Goal: Task Accomplishment & Management: Manage account settings

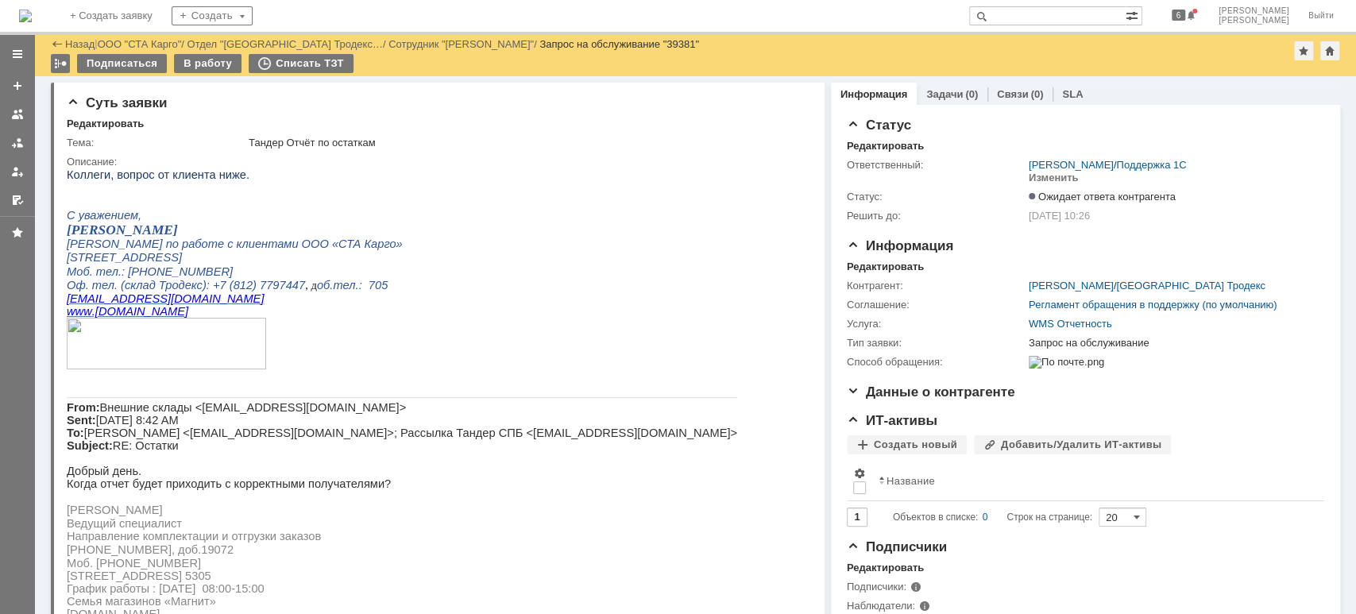
scroll to position [1165, 0]
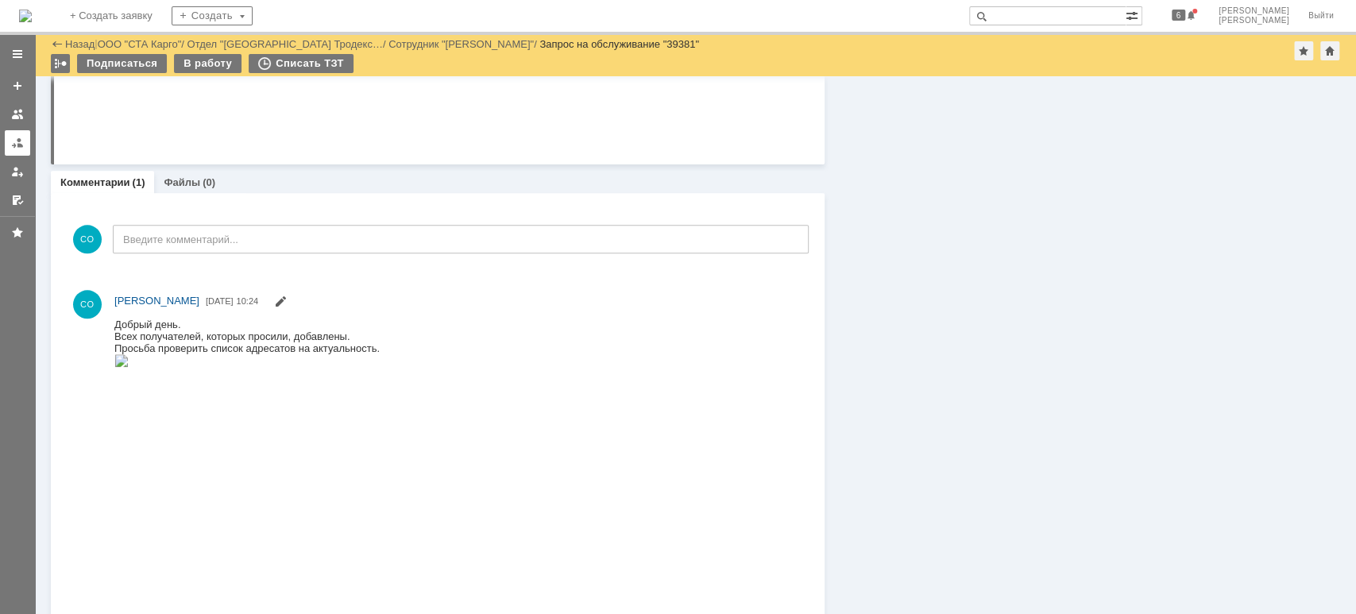
click at [17, 140] on div at bounding box center [17, 143] width 13 height 13
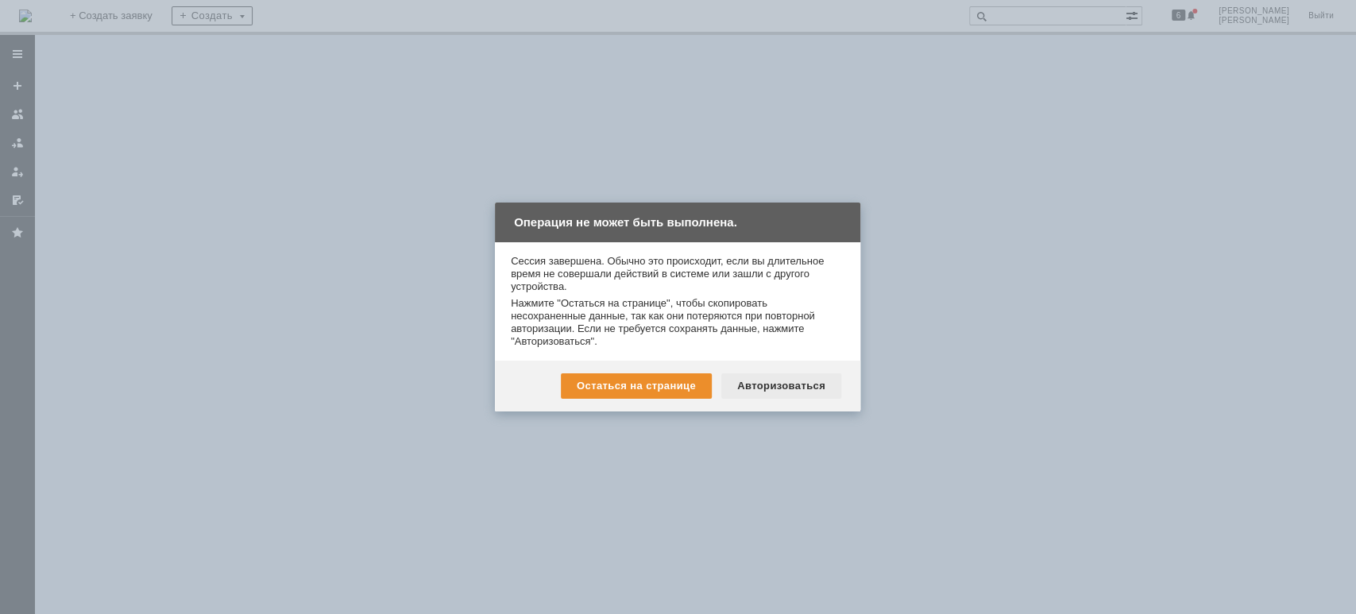
click at [801, 382] on div "Авторизоваться" at bounding box center [781, 385] width 120 height 25
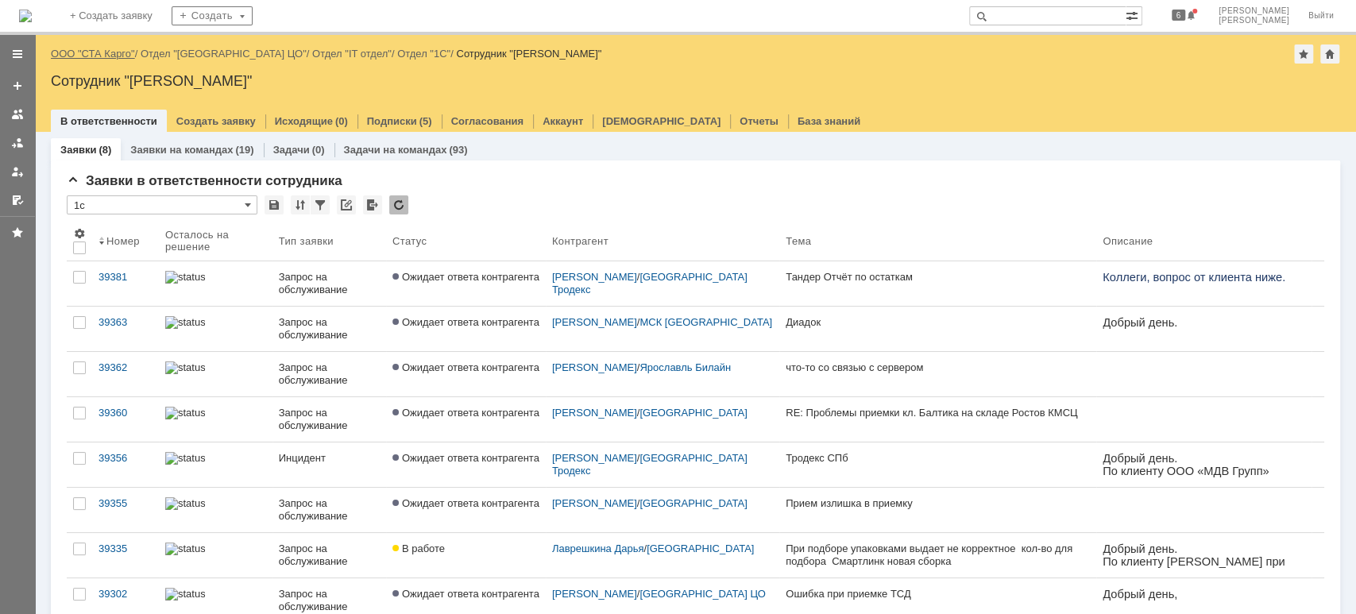
click at [123, 49] on link "ООО "СТА Карго"" at bounding box center [93, 54] width 84 height 12
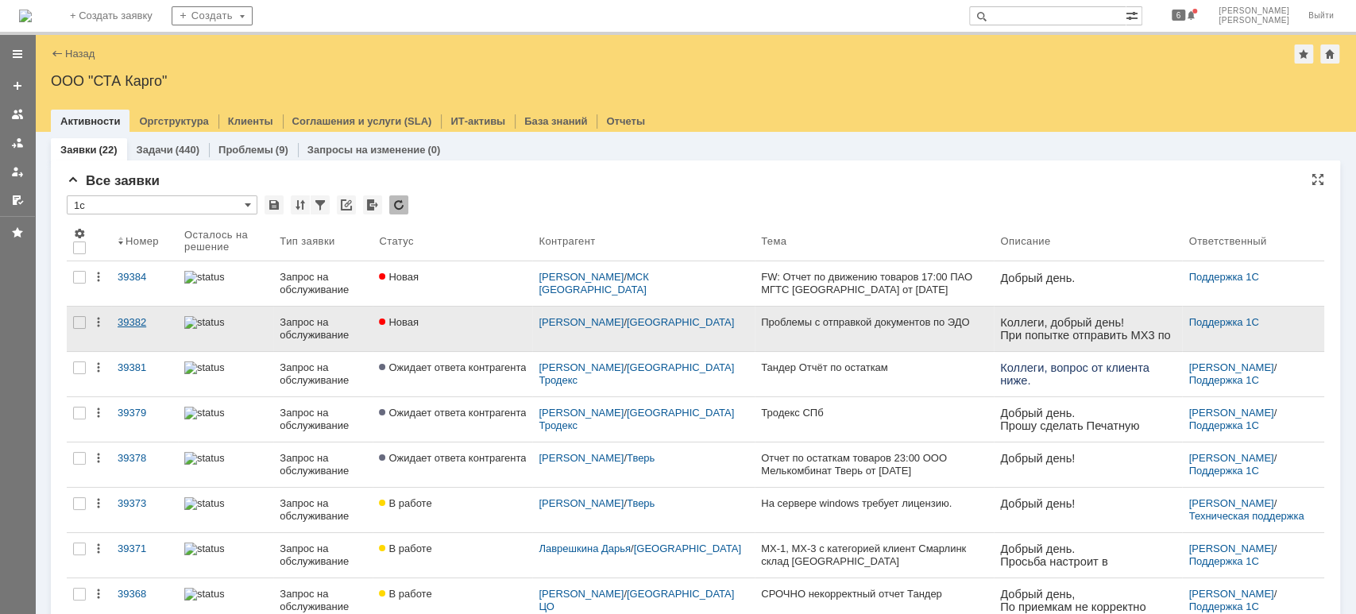
click at [140, 329] on link "39382" at bounding box center [144, 329] width 67 height 44
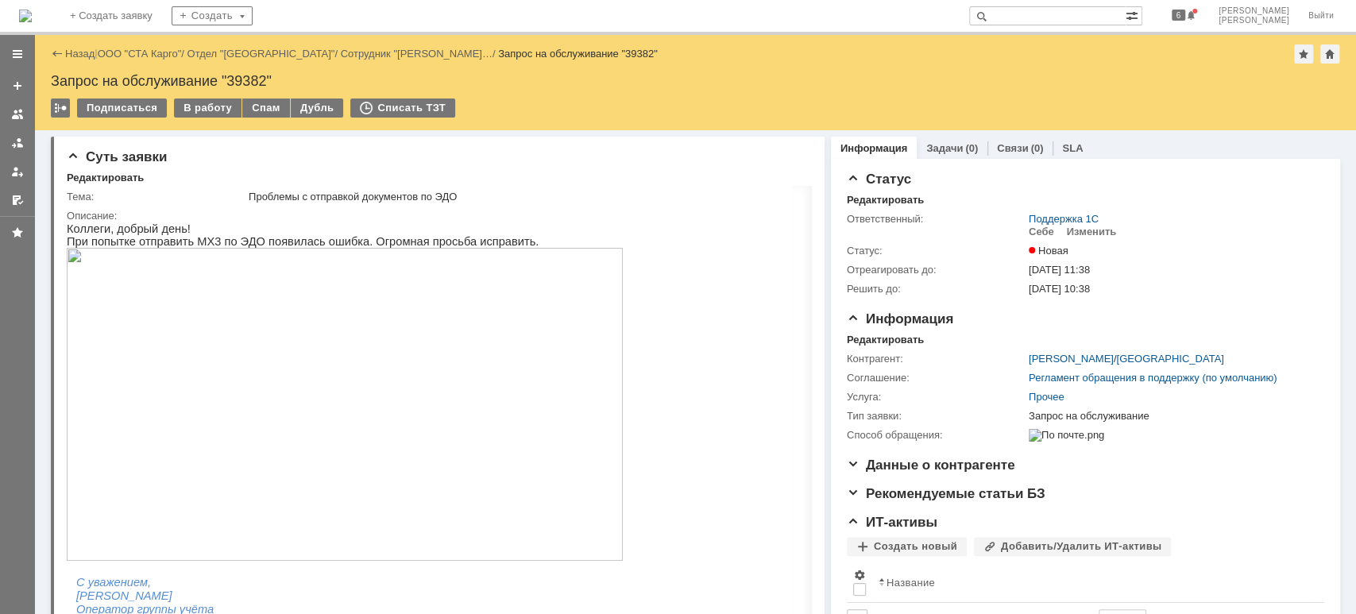
click at [274, 458] on img at bounding box center [345, 404] width 556 height 313
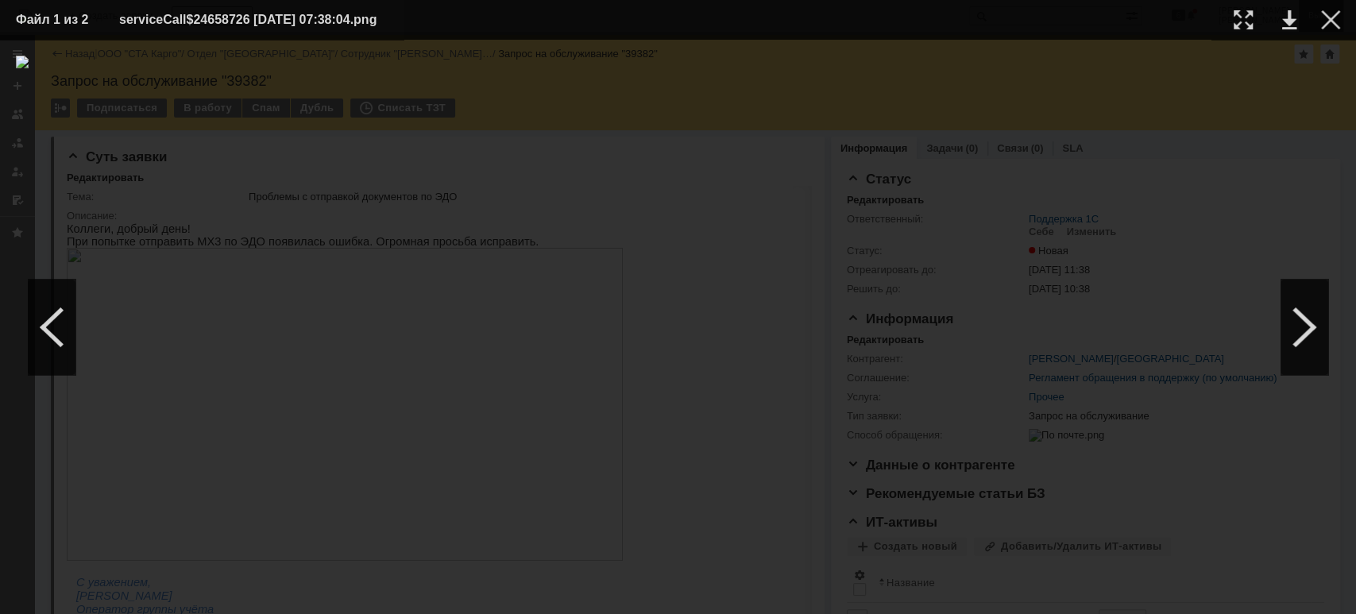
drag, startPoint x: 1325, startPoint y: 20, endPoint x: 1320, endPoint y: 29, distance: 10.0
click at [1326, 24] on div at bounding box center [1330, 19] width 19 height 19
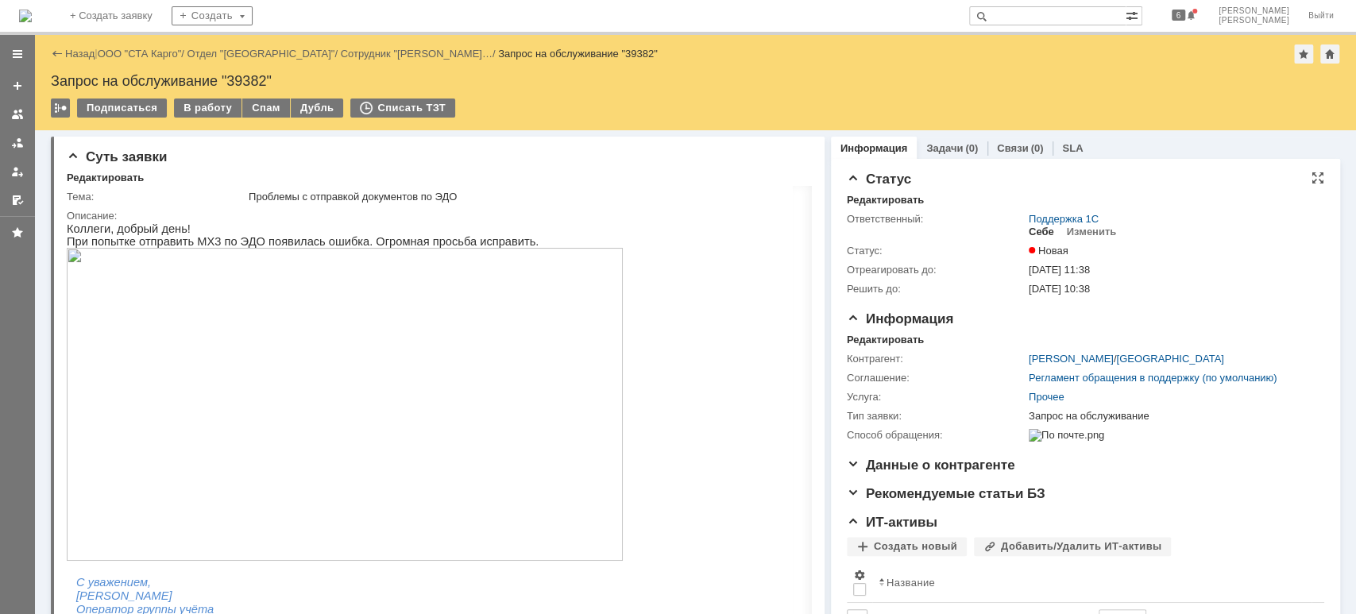
click at [1035, 234] on div "Себе" at bounding box center [1041, 232] width 25 height 13
click at [222, 108] on div "В работу" at bounding box center [208, 108] width 68 height 19
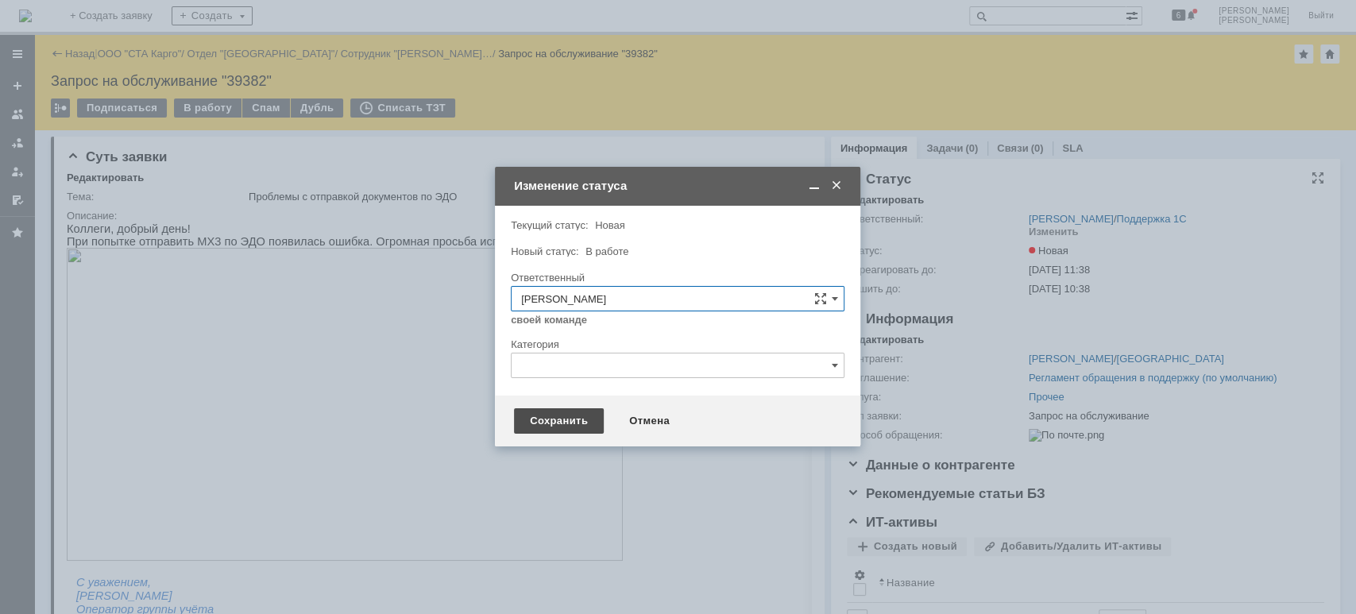
click at [566, 413] on div "Сохранить" at bounding box center [559, 420] width 90 height 25
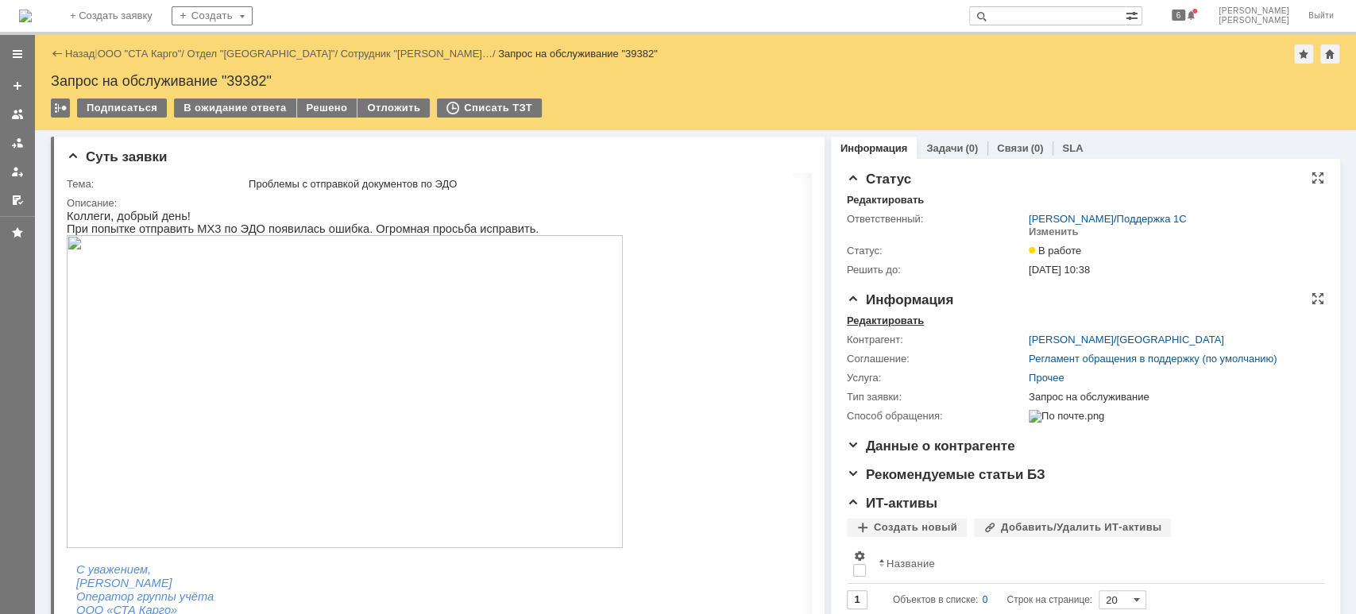
click at [875, 318] on div "Редактировать" at bounding box center [885, 321] width 77 height 13
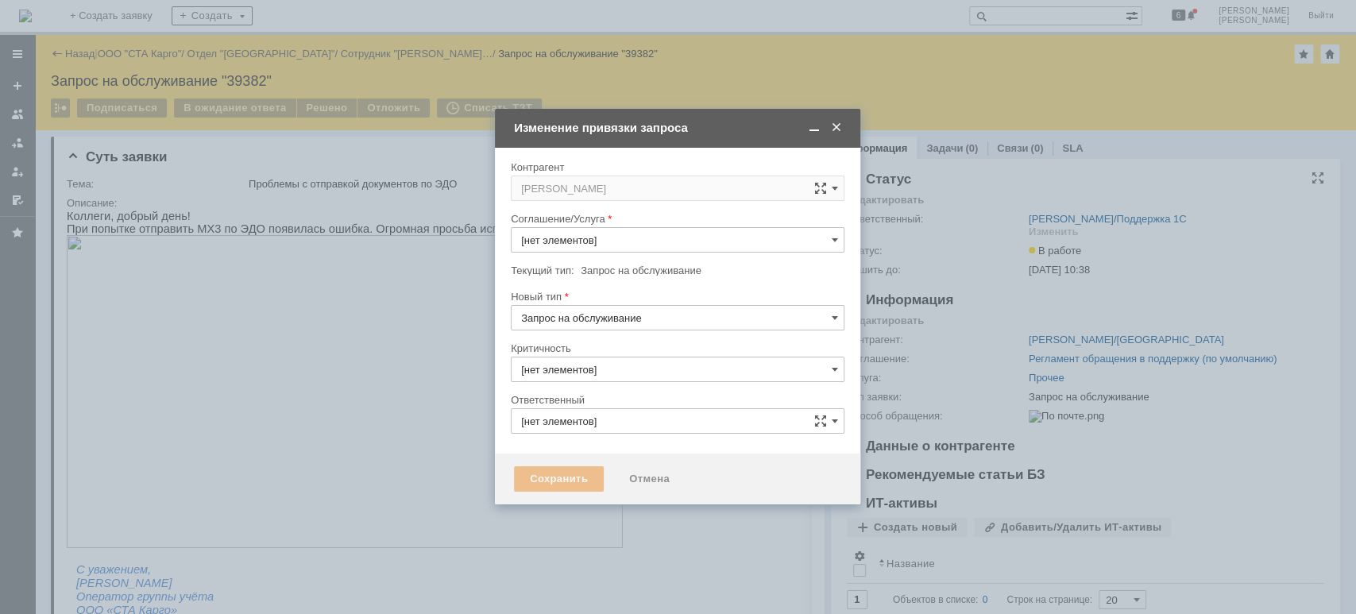
type input "3. Низкая"
type input "[PERSON_NAME]"
type input "Прочее"
type input "[не указано]"
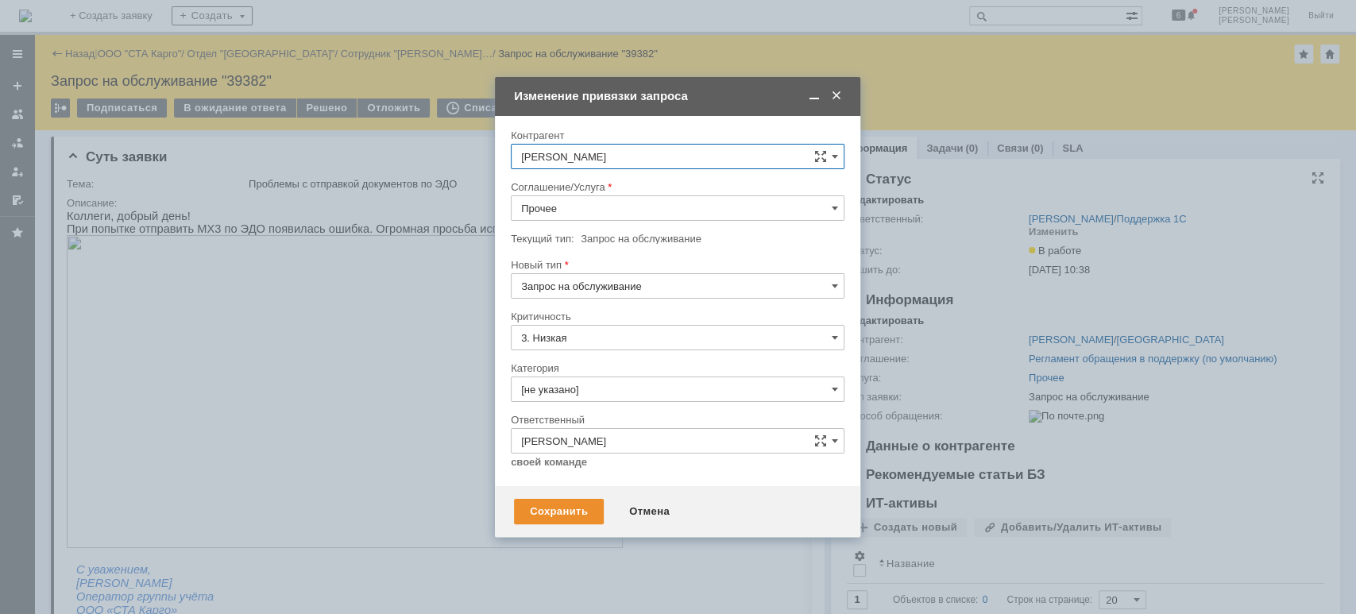
click at [610, 209] on input "Прочее" at bounding box center [678, 207] width 334 height 25
click at [619, 388] on span "WMS Прочее" at bounding box center [677, 391] width 313 height 13
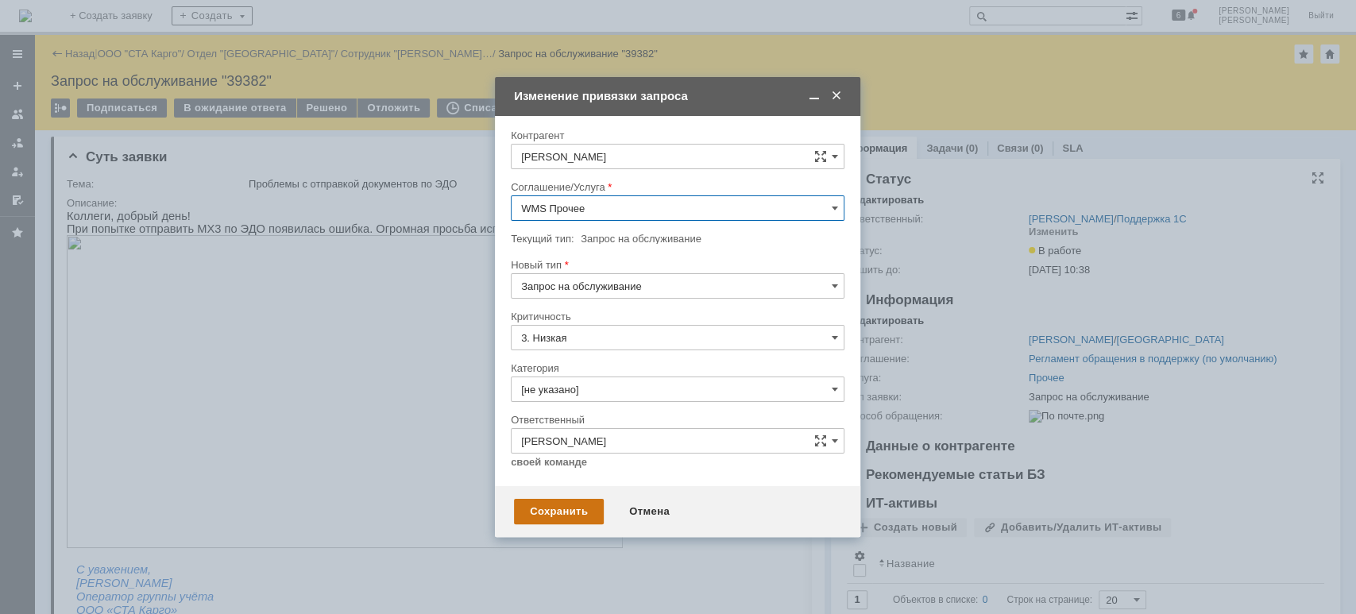
type input "WMS Прочее"
click at [580, 505] on div "Сохранить" at bounding box center [559, 511] width 90 height 25
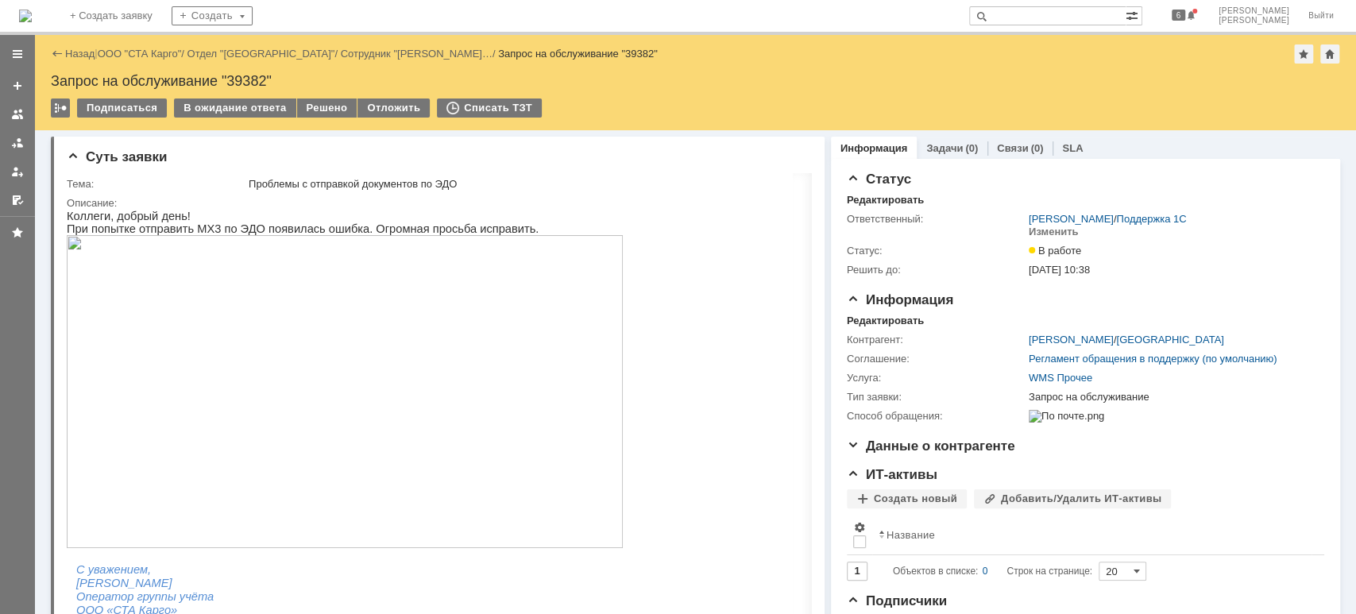
click at [294, 297] on img at bounding box center [345, 391] width 556 height 313
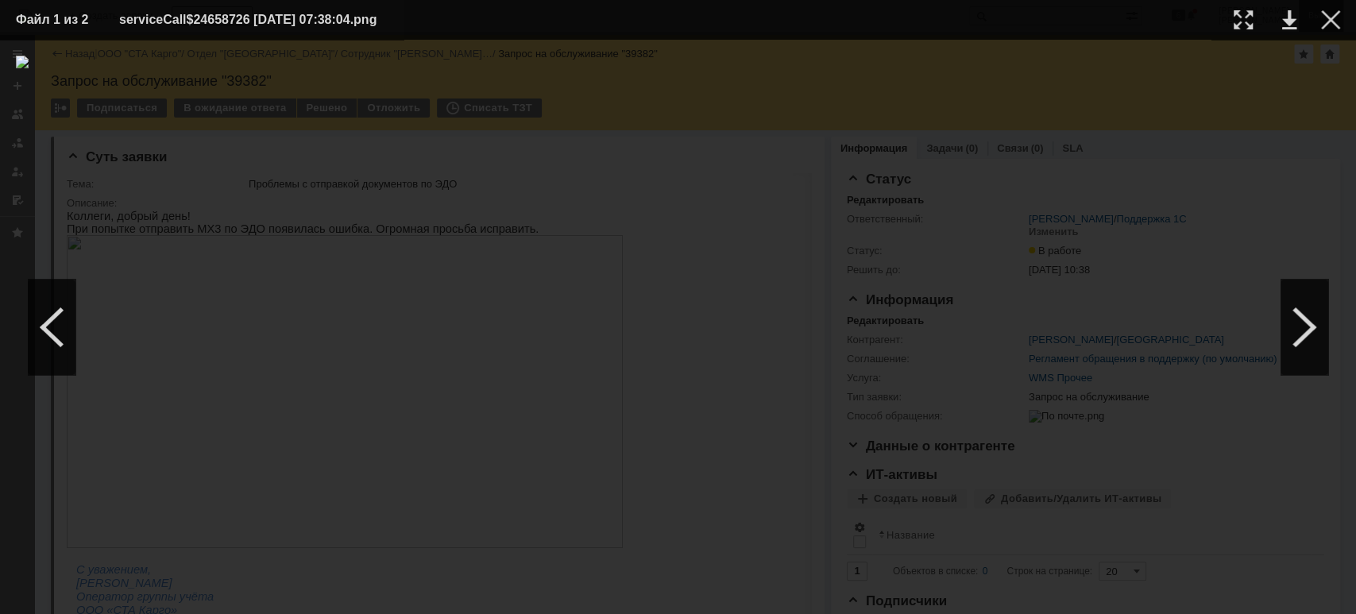
click at [1327, 24] on div at bounding box center [1330, 19] width 19 height 19
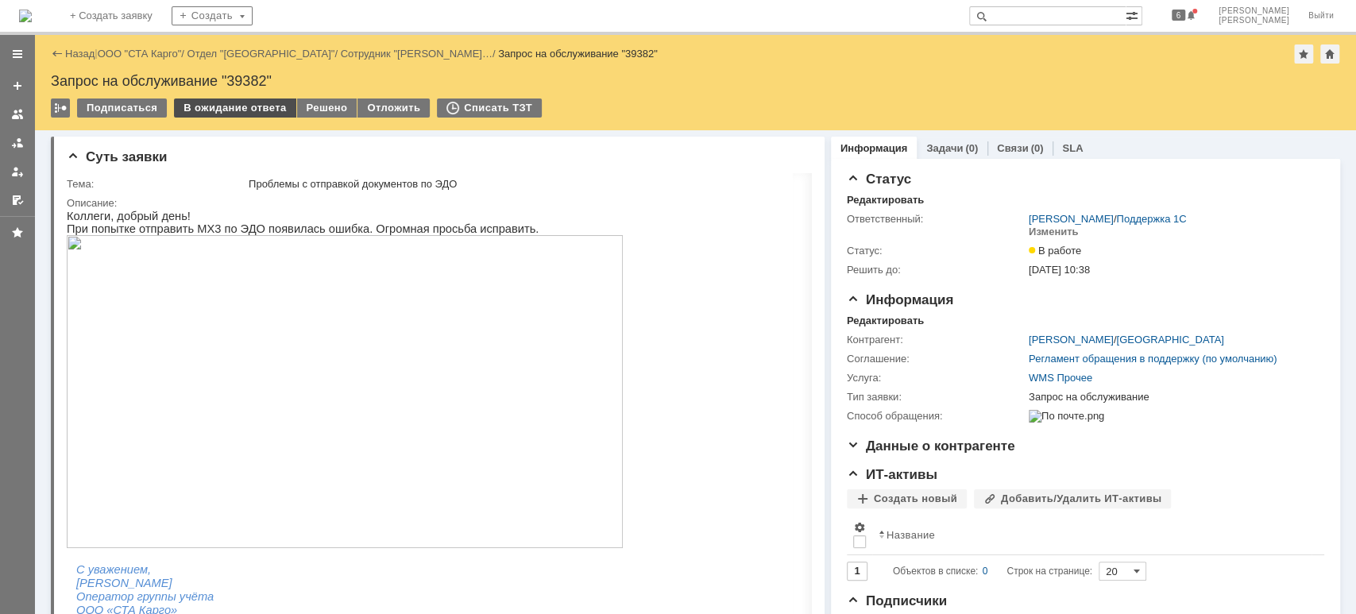
click at [244, 106] on div "В ожидание ответа" at bounding box center [235, 108] width 122 height 19
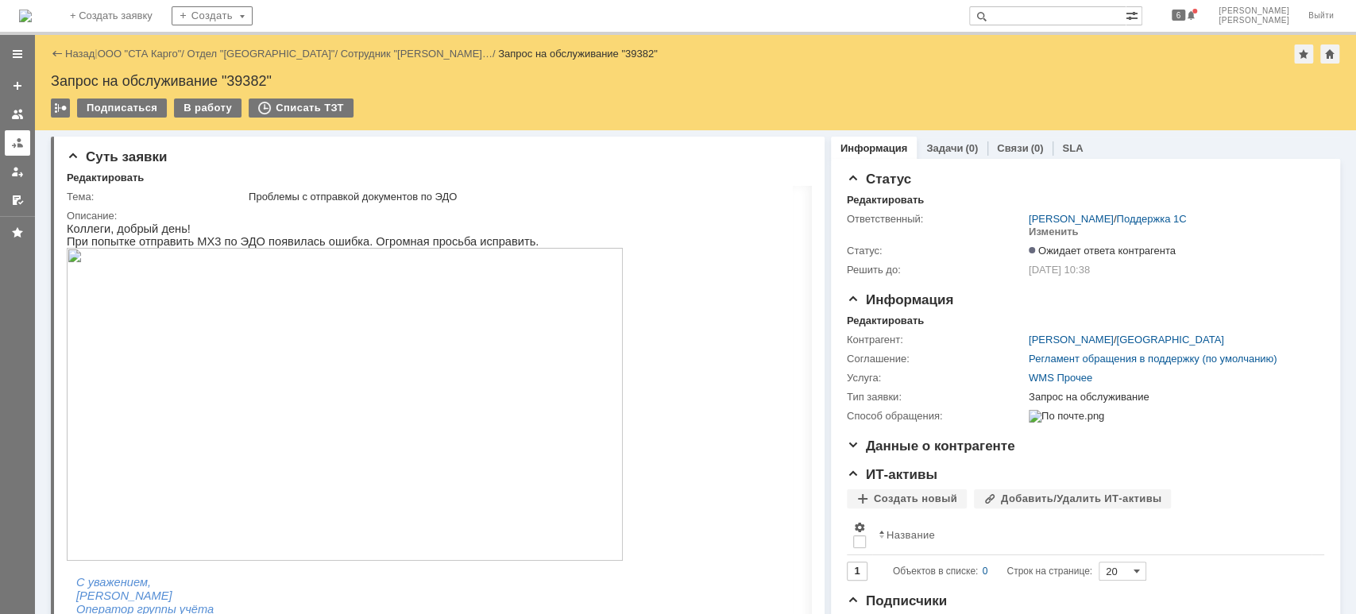
click at [13, 146] on div at bounding box center [17, 143] width 13 height 13
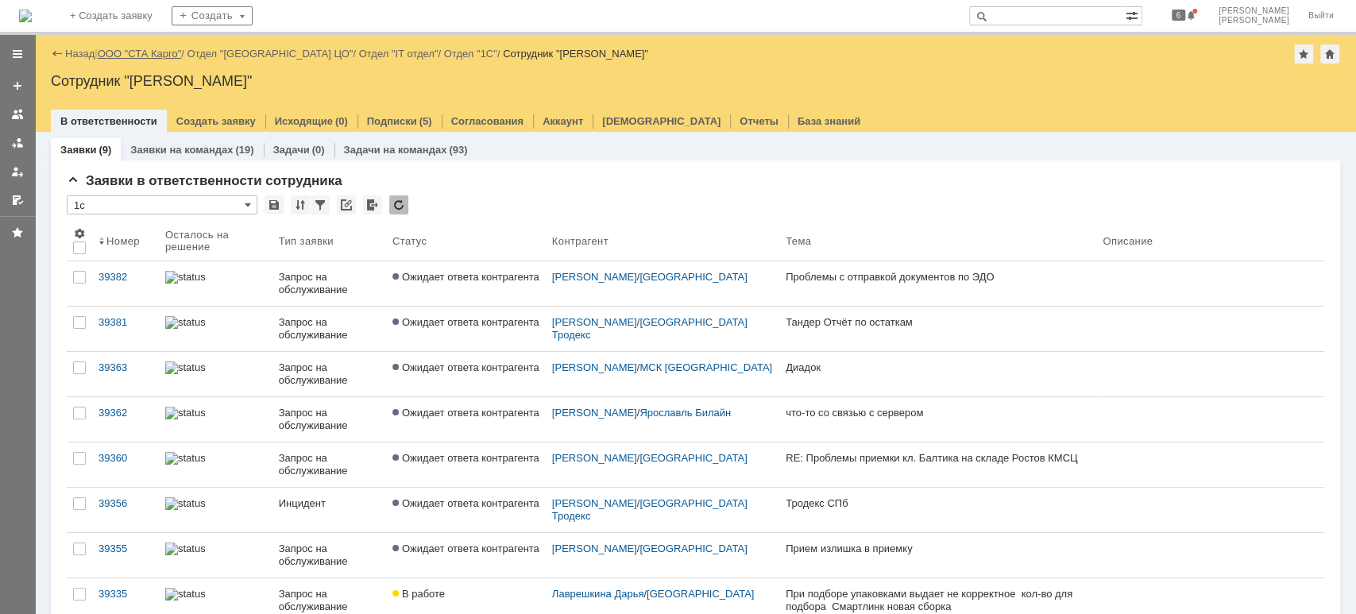
click at [141, 52] on link "ООО "СТА Карго"" at bounding box center [140, 54] width 84 height 12
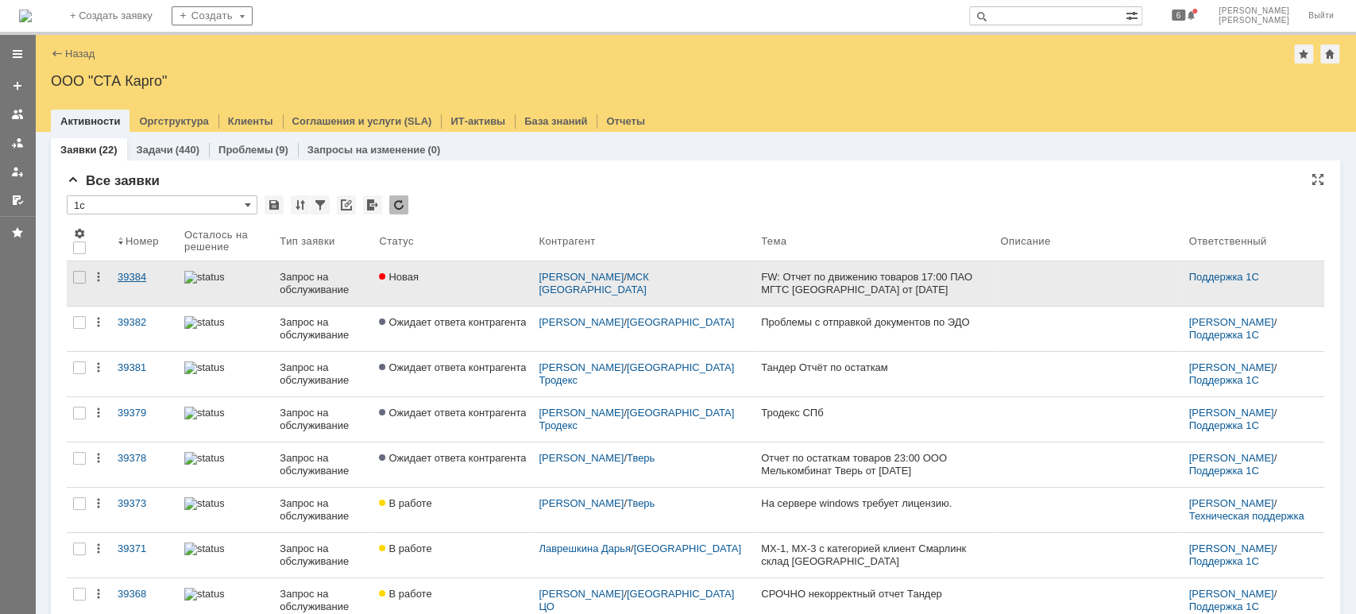
click at [126, 280] on div "39384" at bounding box center [145, 277] width 54 height 13
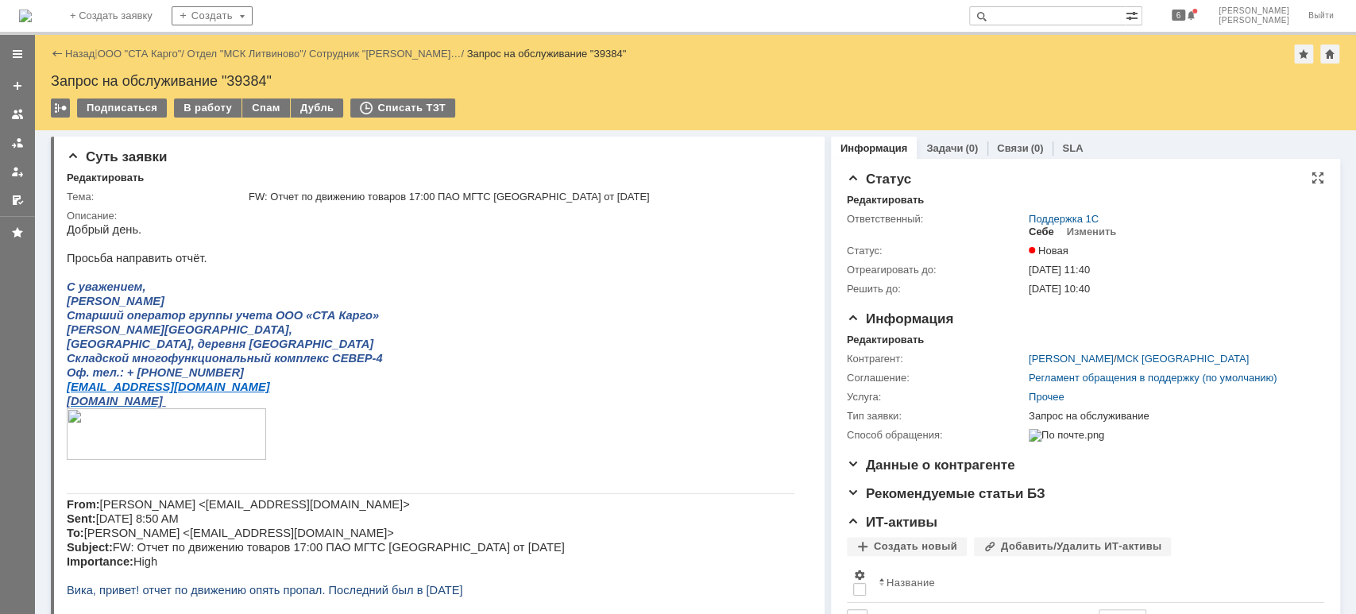
click at [1034, 231] on div "Себе" at bounding box center [1041, 232] width 25 height 13
click at [212, 109] on div "В работу" at bounding box center [208, 108] width 68 height 19
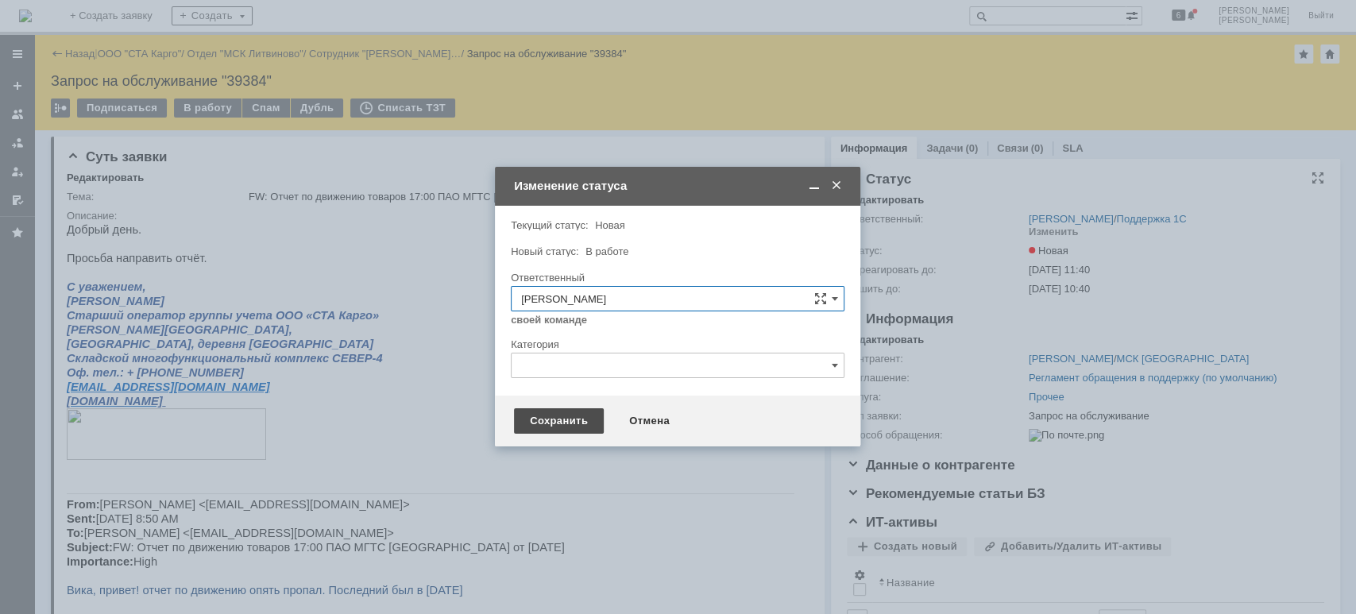
click at [537, 427] on div "Сохранить" at bounding box center [559, 420] width 90 height 25
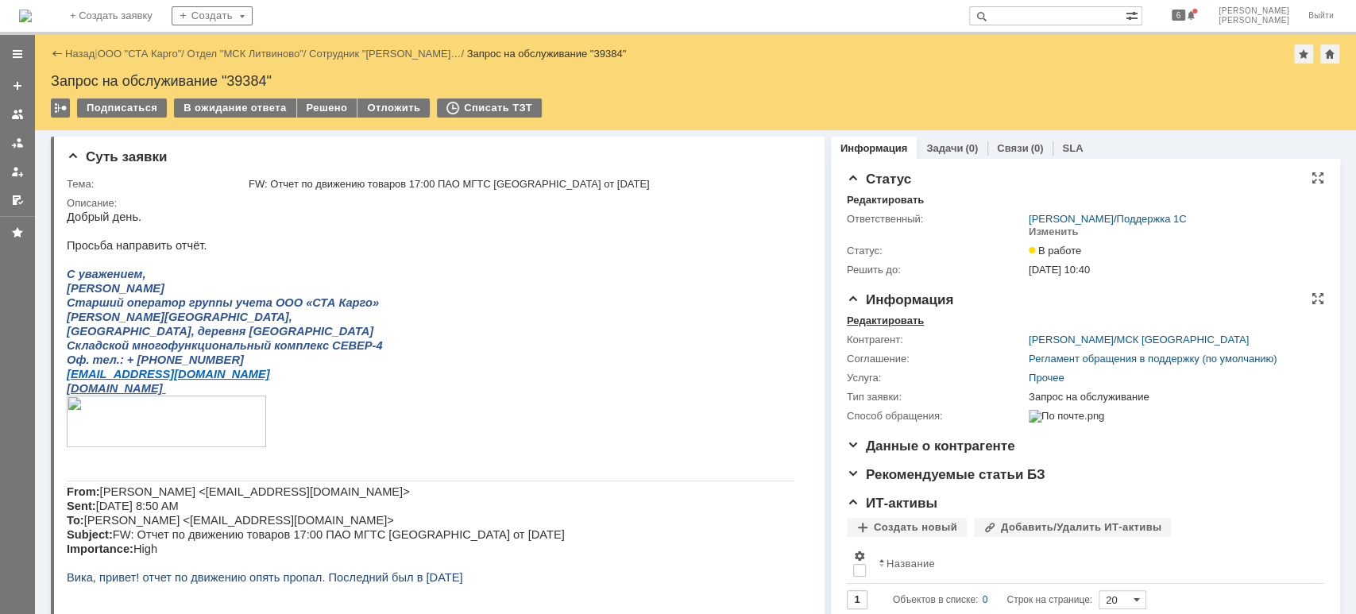
click at [892, 319] on div "Редактировать" at bounding box center [885, 321] width 77 height 13
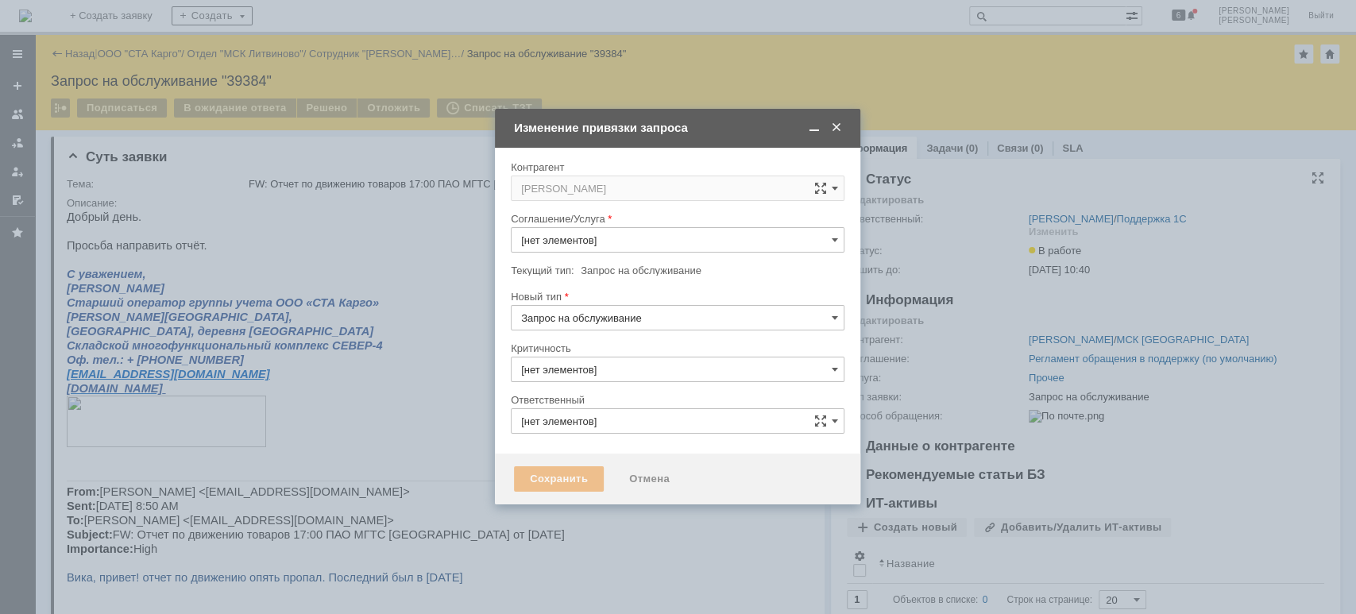
type input "[PERSON_NAME]"
type input "3. Низкая"
type input "Прочее"
type input "[не указано]"
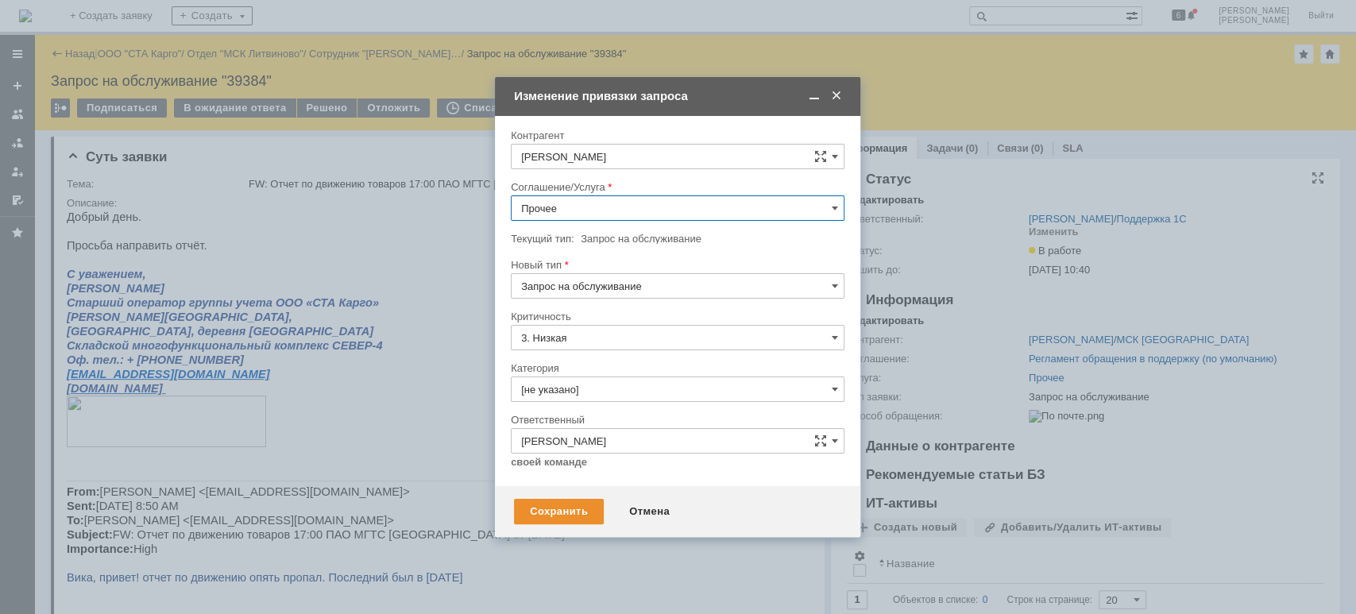
click at [601, 206] on input "Прочее" at bounding box center [678, 207] width 334 height 25
click at [617, 368] on span "WMS Отчетность" at bounding box center [677, 365] width 313 height 13
type input "WMS Отчетность"
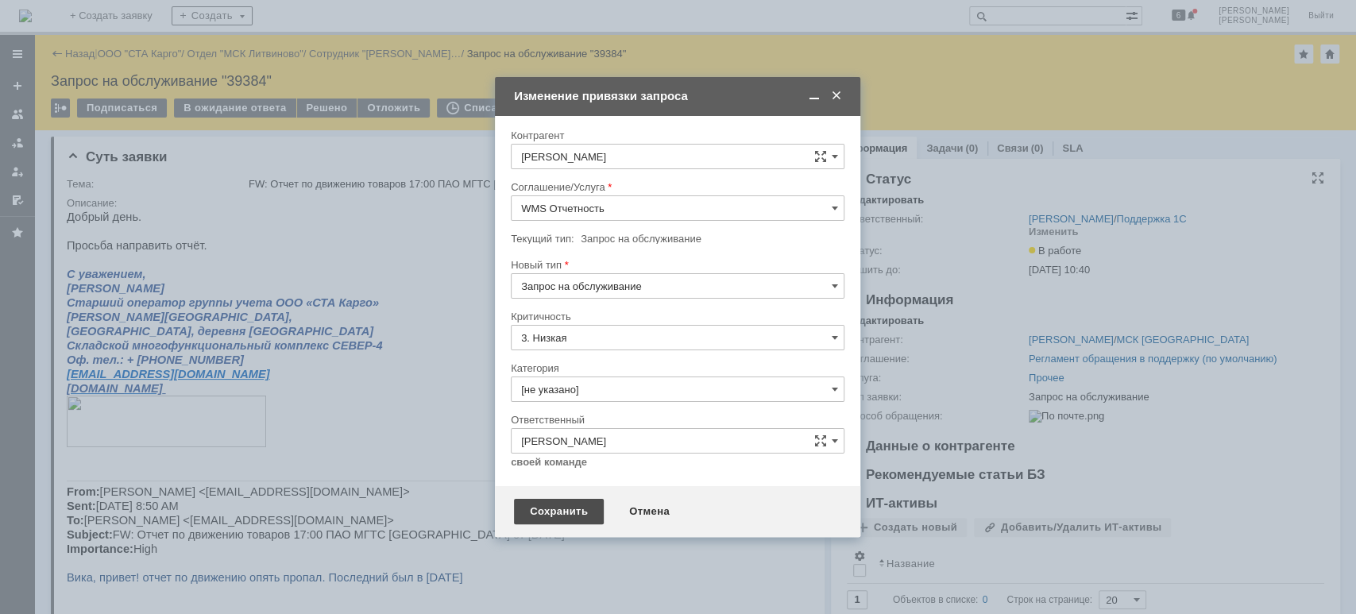
click at [561, 523] on div "Сохранить" at bounding box center [559, 511] width 90 height 25
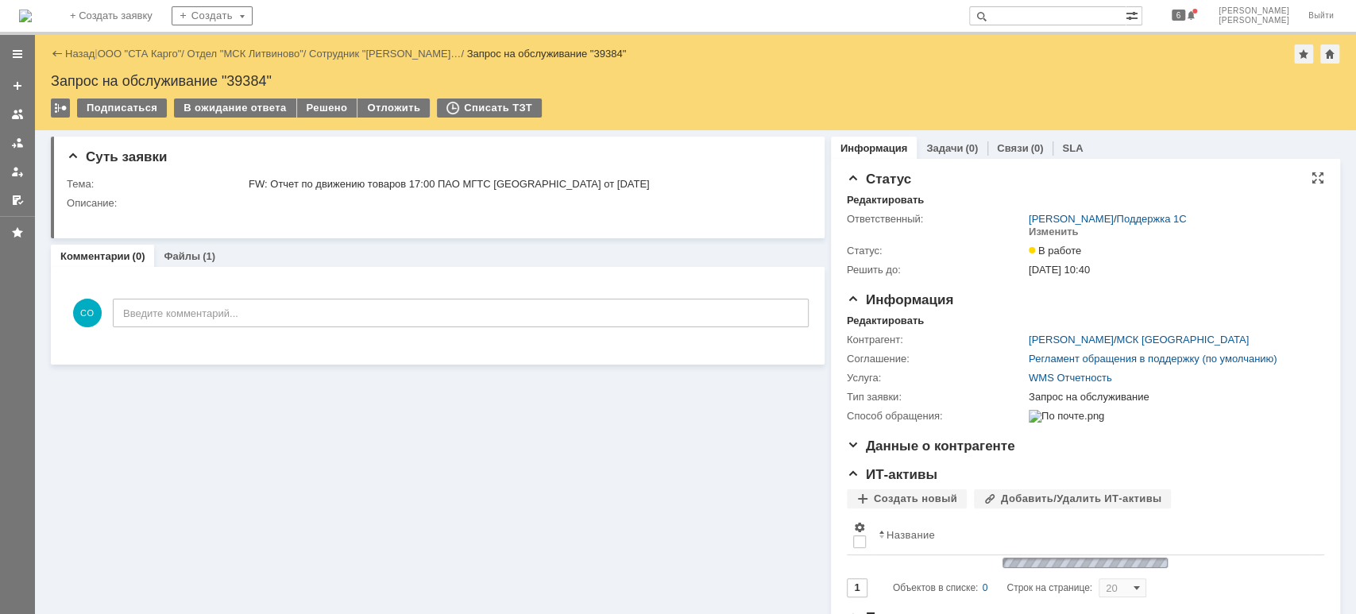
scroll to position [0, 0]
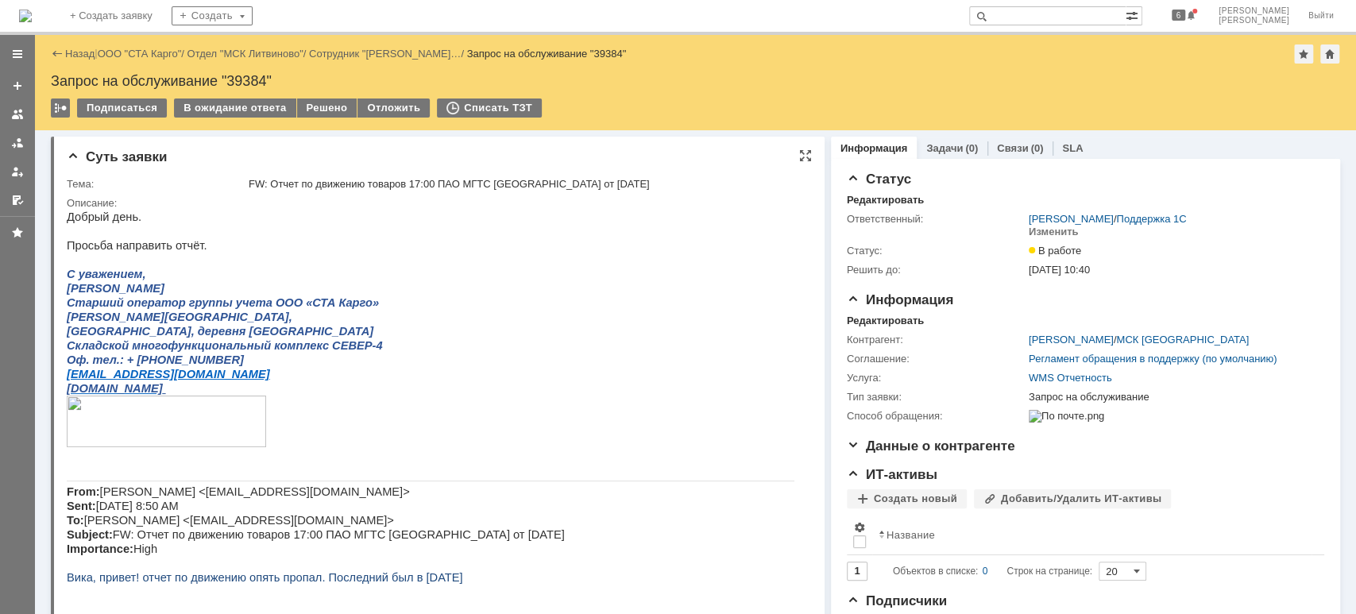
click at [388, 184] on div "FW: Отчет по движению товаров 17:00 ПАО МГТС [GEOGRAPHIC_DATA] от [DATE]" at bounding box center [525, 184] width 552 height 13
drag, startPoint x: 268, startPoint y: 184, endPoint x: 400, endPoint y: 191, distance: 132.9
click at [400, 191] on td "FW: Отчет по движению товаров 17:00 ПАО МГТС [GEOGRAPHIC_DATA] от [DATE]" at bounding box center [525, 184] width 559 height 19
click at [289, 183] on div "FW: Отчет по движению товаров 17:00 ПАО МГТС [GEOGRAPHIC_DATA] от [DATE]" at bounding box center [525, 184] width 552 height 13
click at [292, 191] on td "FW: Отчет по движению товаров 17:00 ПАО МГТС [GEOGRAPHIC_DATA] от [DATE]" at bounding box center [525, 184] width 559 height 19
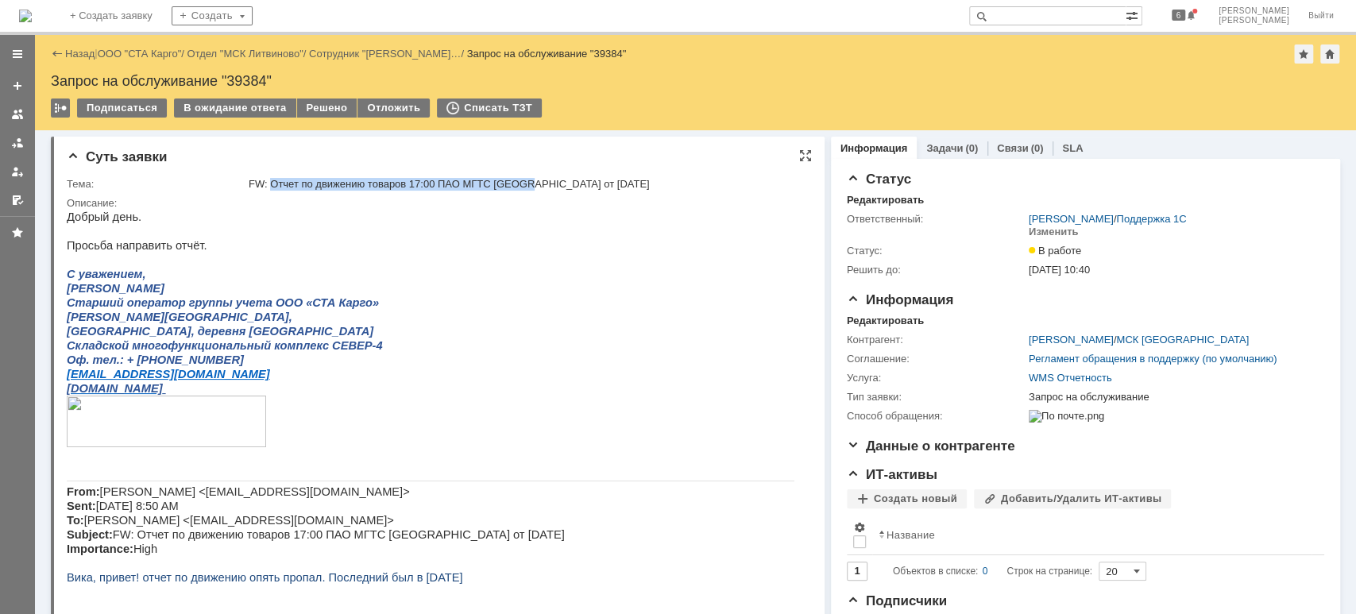
drag, startPoint x: 267, startPoint y: 184, endPoint x: 528, endPoint y: 182, distance: 260.6
click at [528, 182] on div "FW: Отчет по движению товаров 17:00 ПАО МГТС [GEOGRAPHIC_DATA] от [DATE]" at bounding box center [525, 184] width 552 height 13
copy div "Отчет по движению товаров 17:00 ПАО МГТС [GEOGRAPHIC_DATA]"
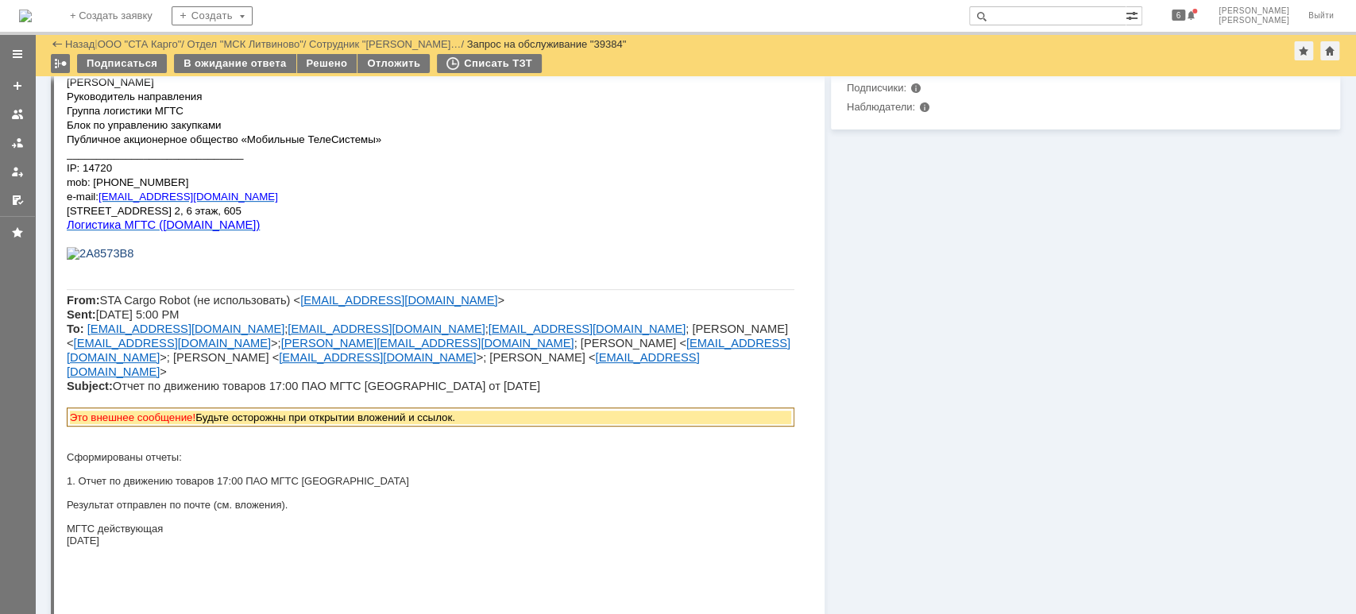
scroll to position [636, 0]
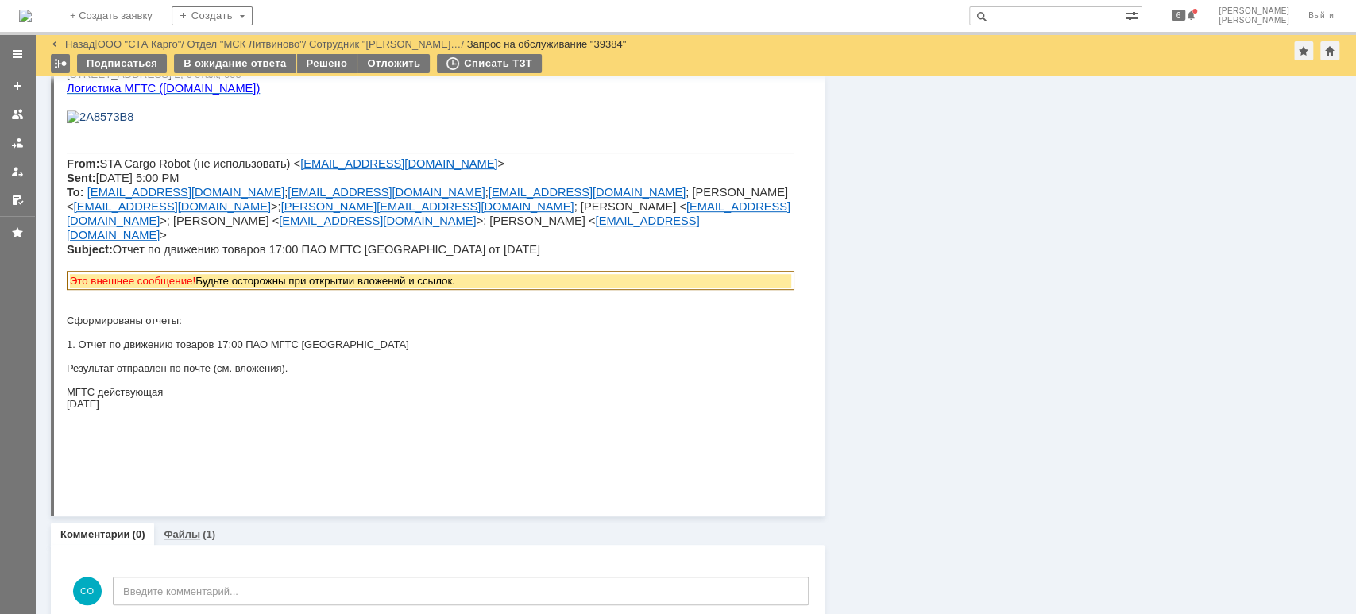
click at [182, 530] on link "Файлы" at bounding box center [182, 534] width 37 height 12
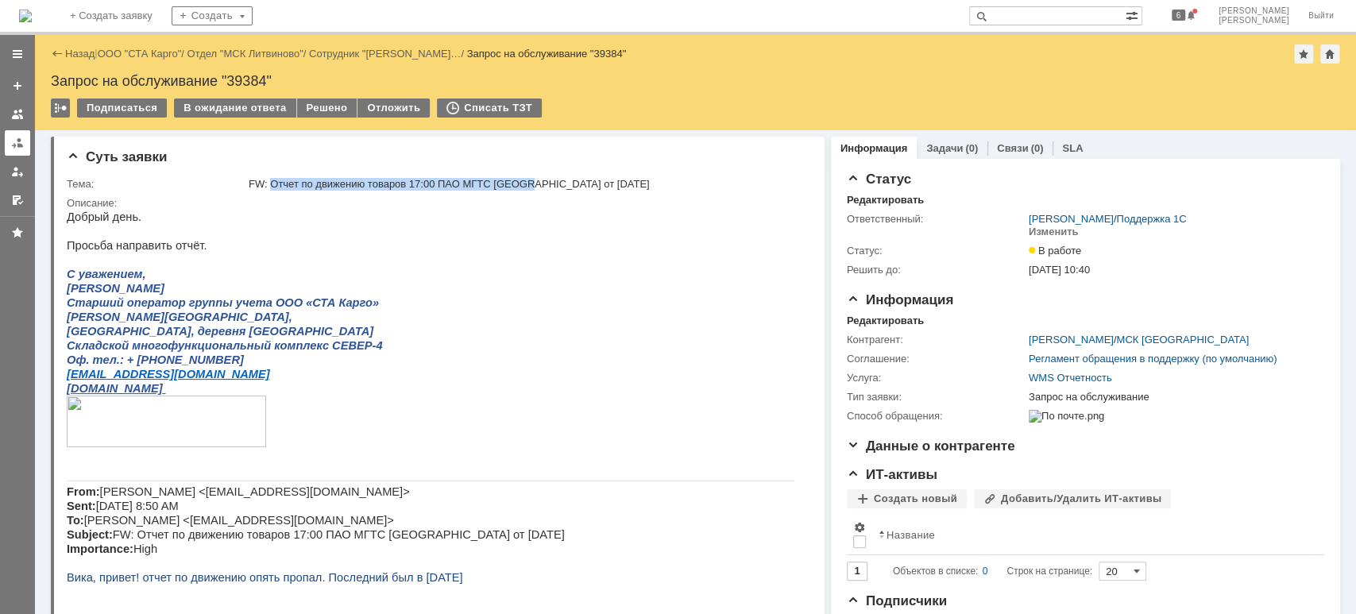
click at [12, 145] on div at bounding box center [17, 143] width 13 height 13
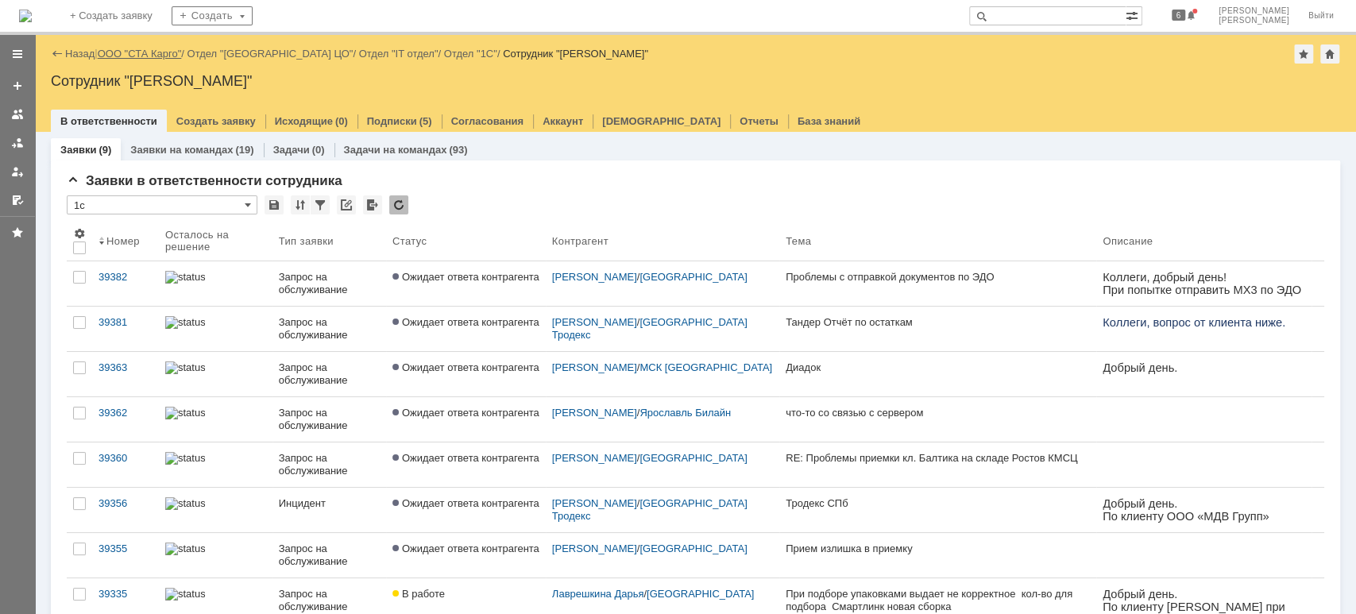
click at [122, 50] on link "ООО "СТА Карго"" at bounding box center [140, 54] width 84 height 12
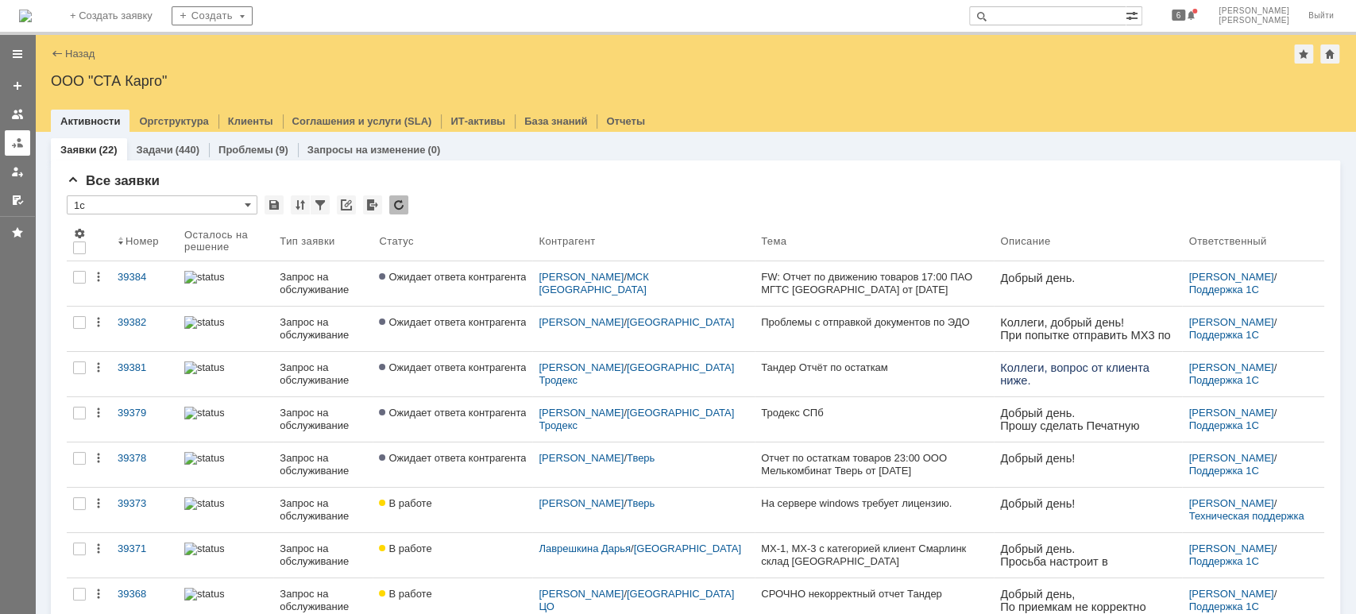
click at [23, 137] on div at bounding box center [17, 143] width 13 height 13
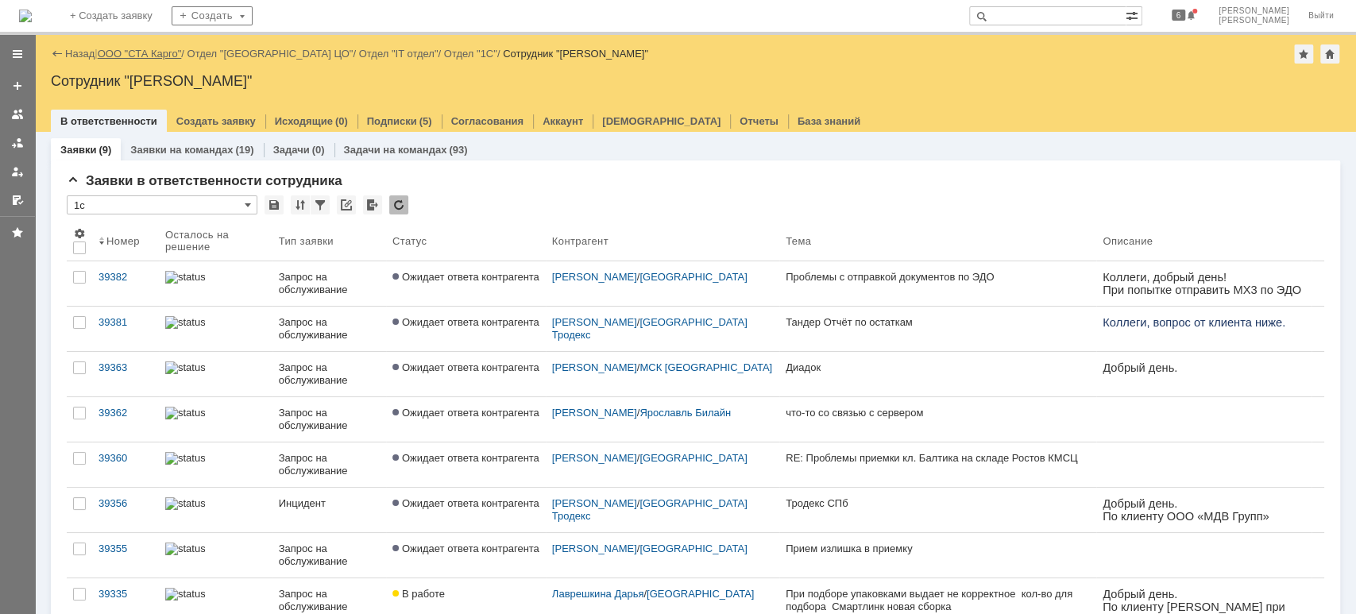
click at [139, 54] on link "ООО "СТА Карго"" at bounding box center [140, 54] width 84 height 12
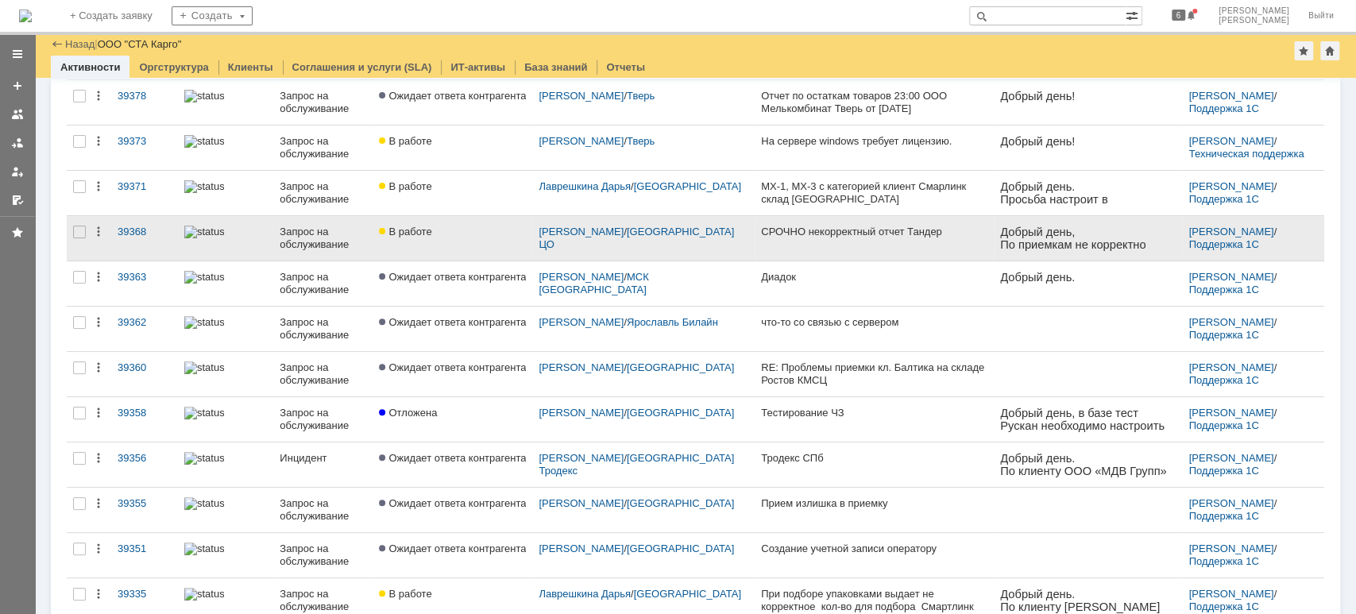
scroll to position [318, 0]
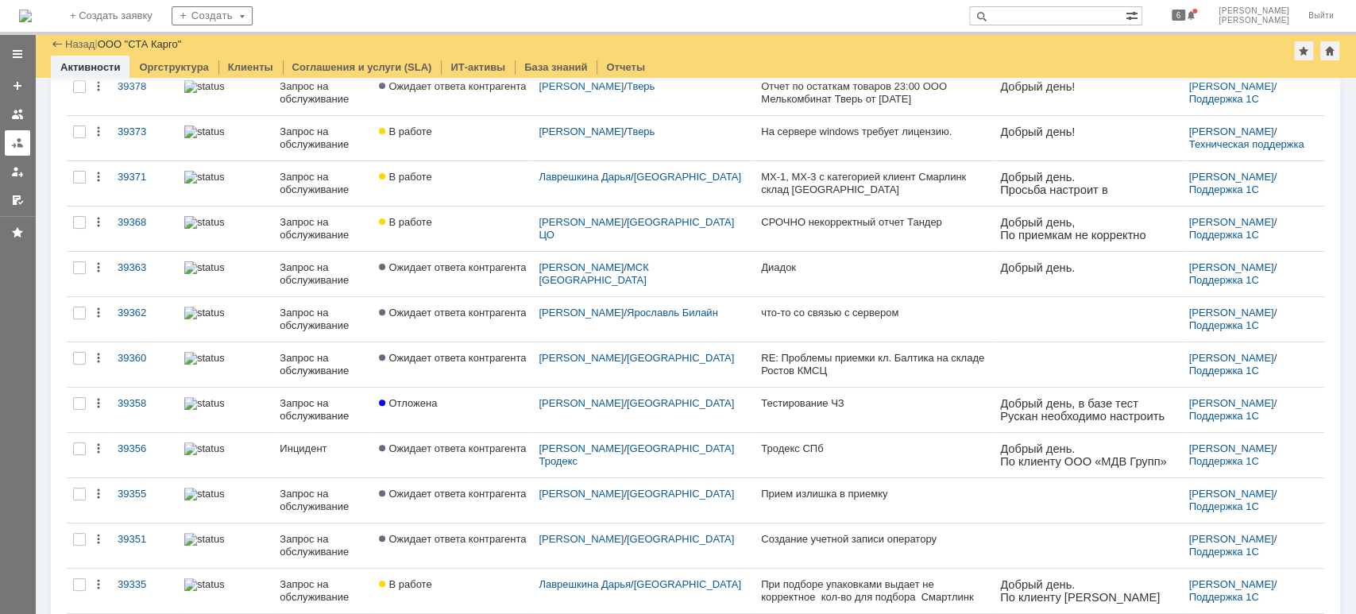
click at [17, 149] on link at bounding box center [17, 142] width 25 height 25
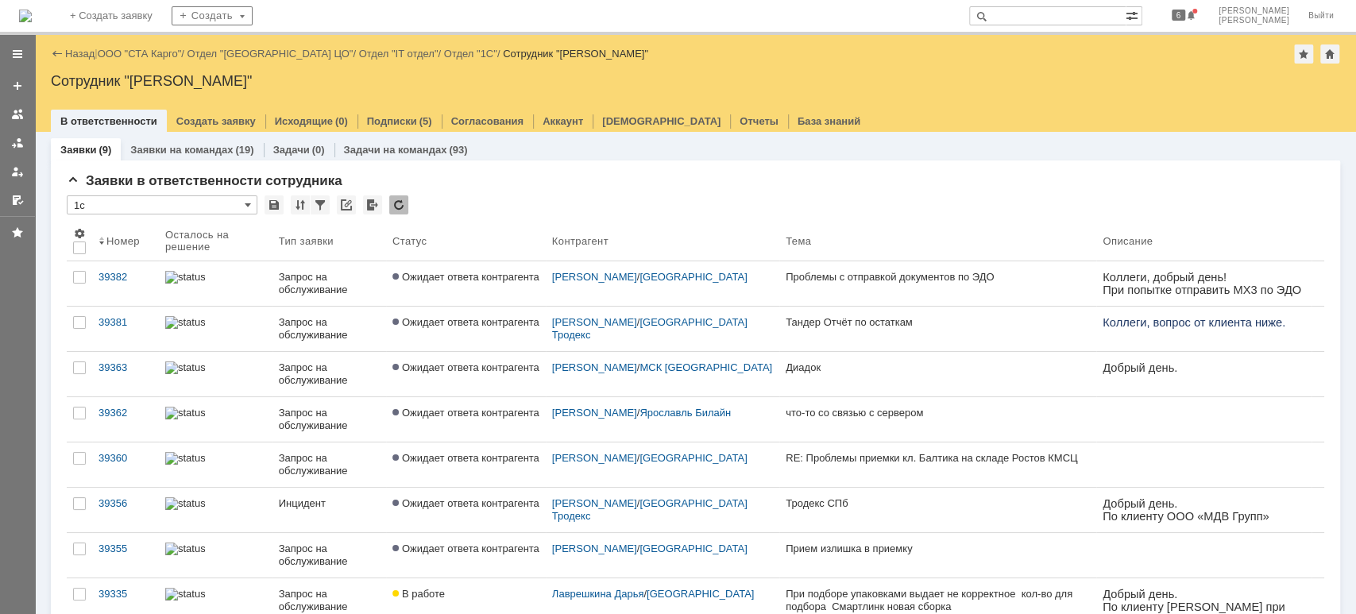
click at [152, 59] on link "ООО "СТА Карго"" at bounding box center [140, 54] width 84 height 12
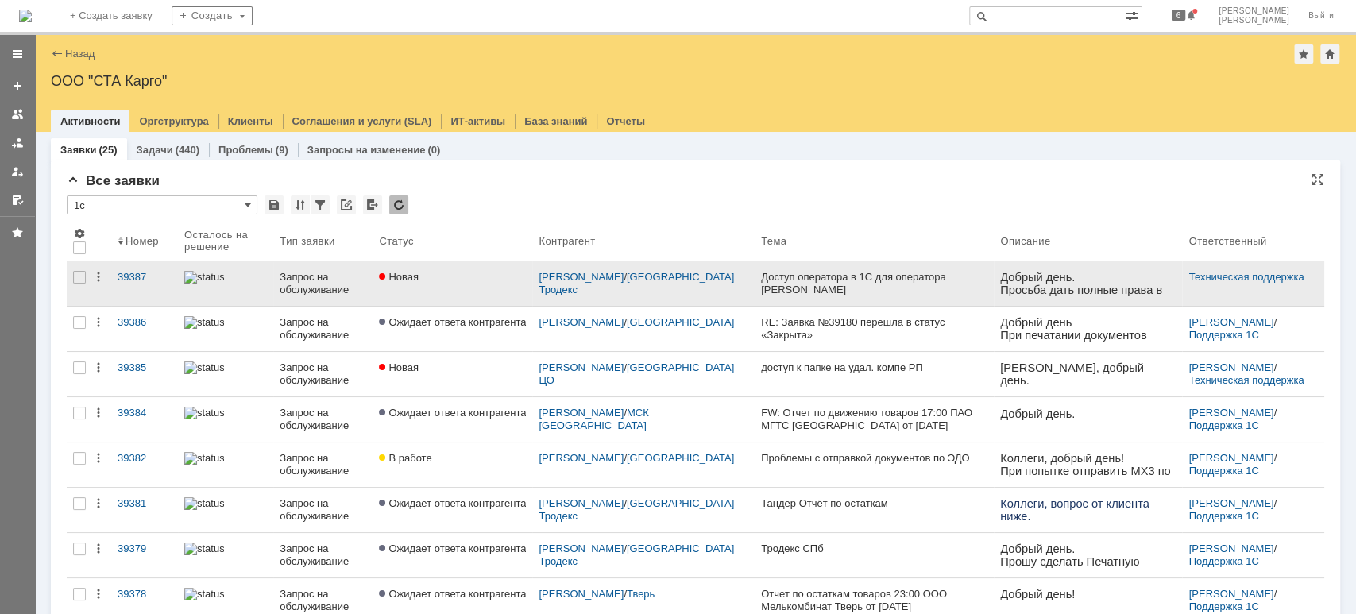
click at [282, 276] on link "Запрос на обслуживание" at bounding box center [322, 283] width 99 height 44
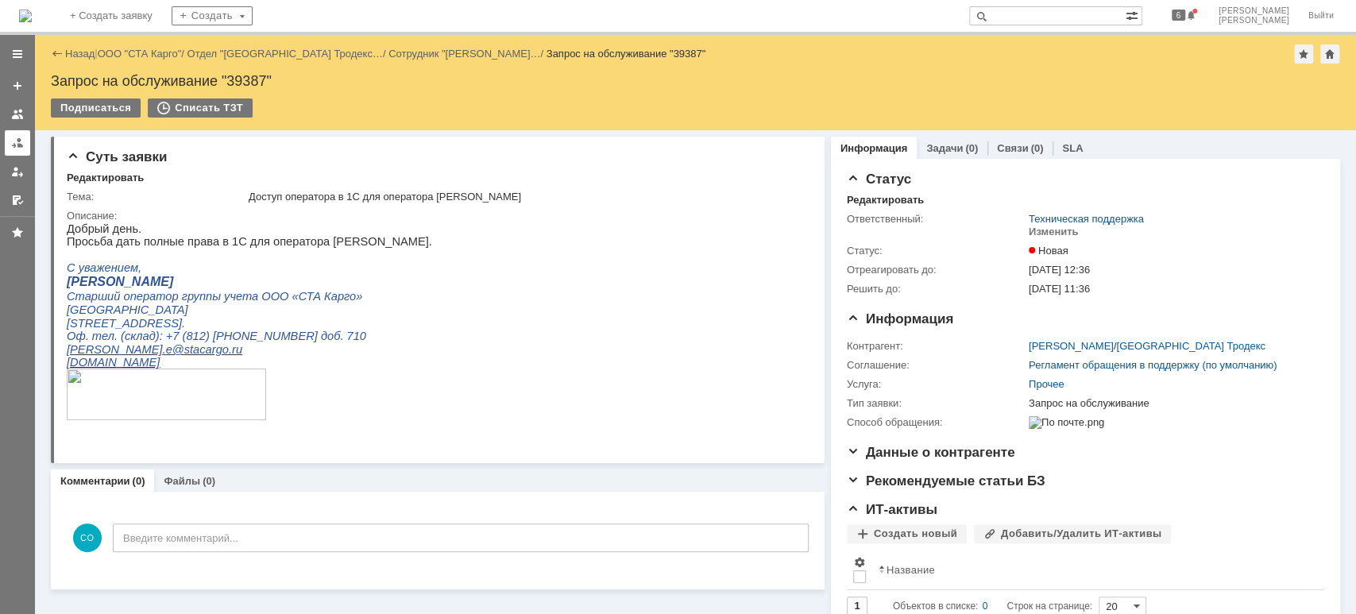
click at [14, 146] on div at bounding box center [17, 143] width 13 height 13
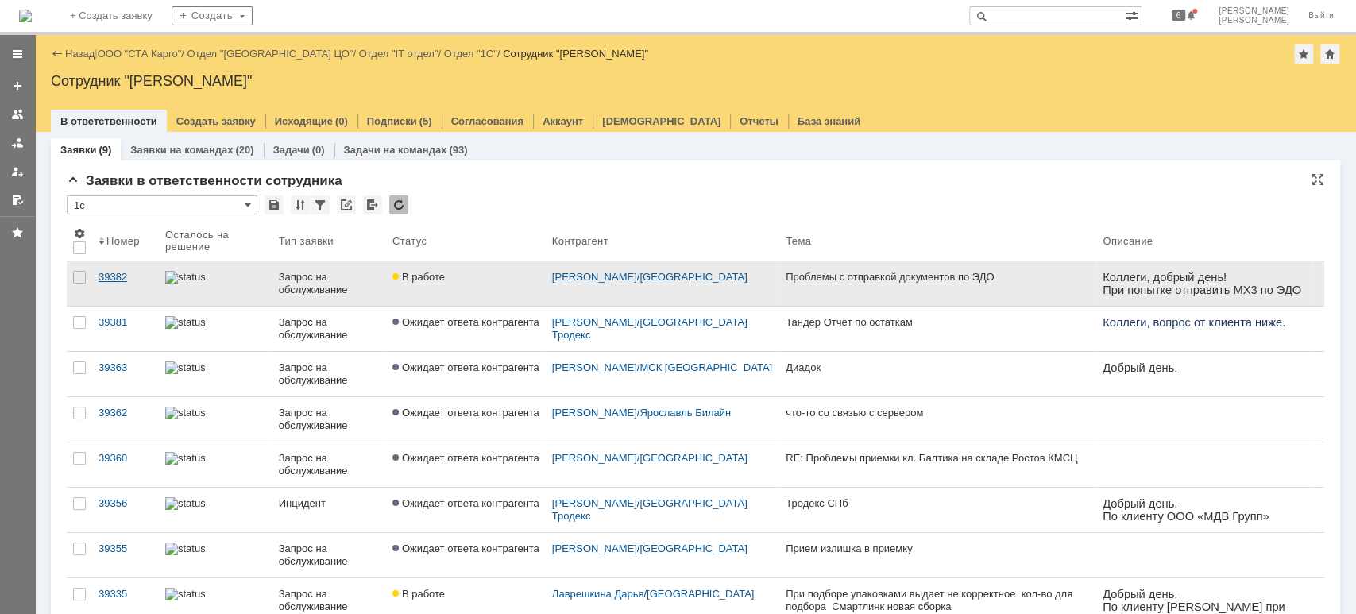
click at [127, 276] on div "39382" at bounding box center [126, 277] width 54 height 13
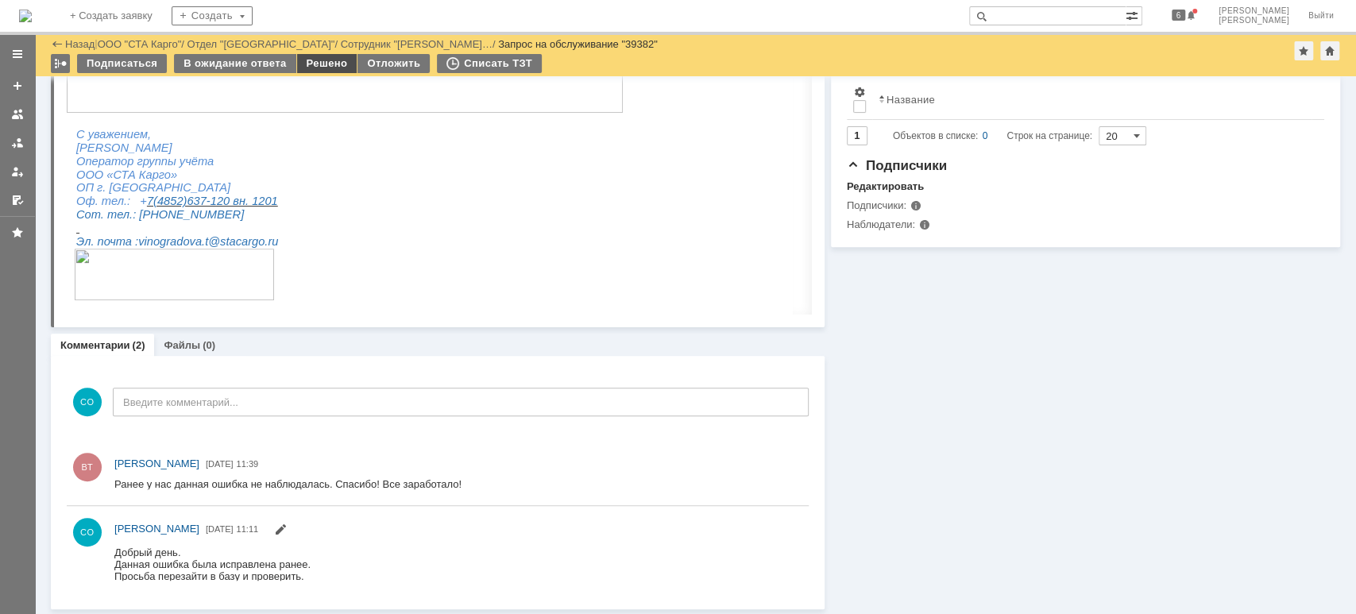
click at [321, 57] on div "Решено" at bounding box center [327, 63] width 60 height 19
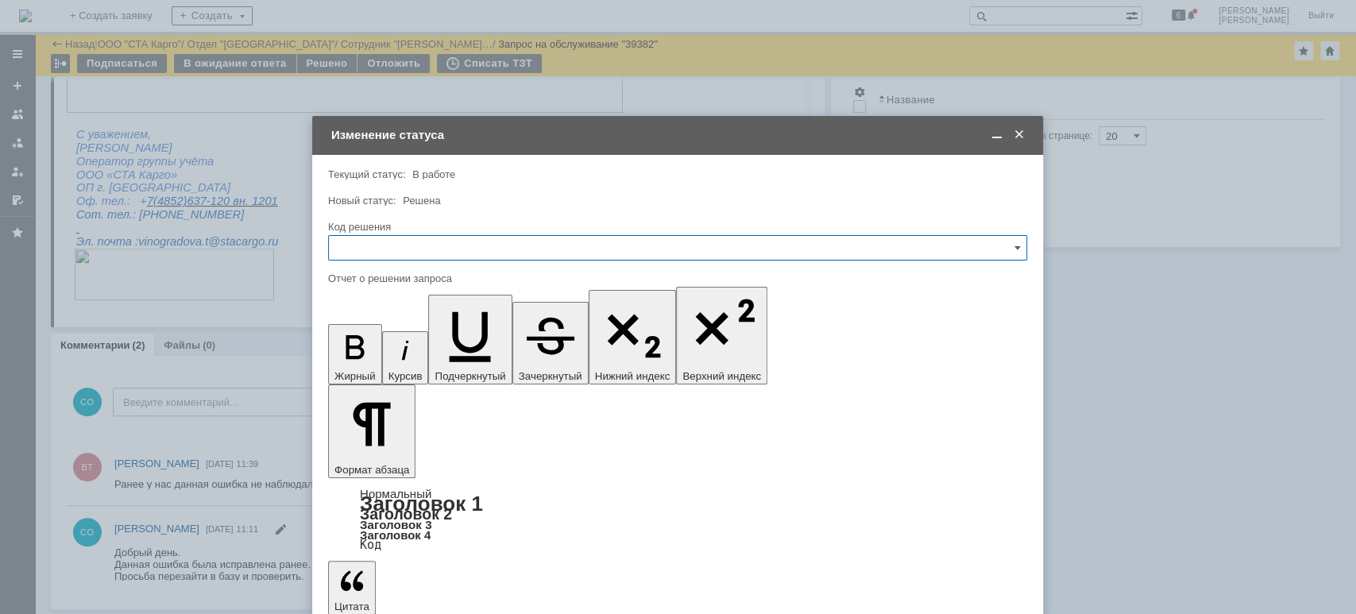
click at [471, 249] on input "text" at bounding box center [677, 247] width 699 height 25
click at [404, 456] on span "Решено" at bounding box center [677, 460] width 679 height 13
type input "Решено"
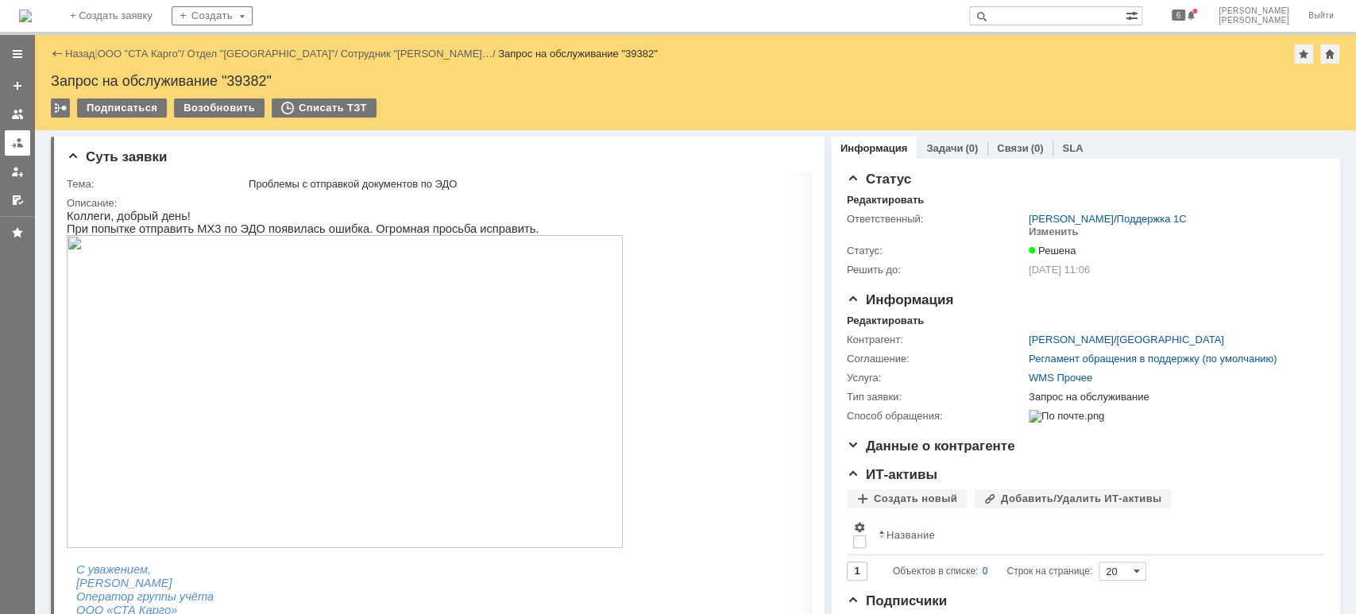
click at [15, 144] on div at bounding box center [17, 143] width 13 height 13
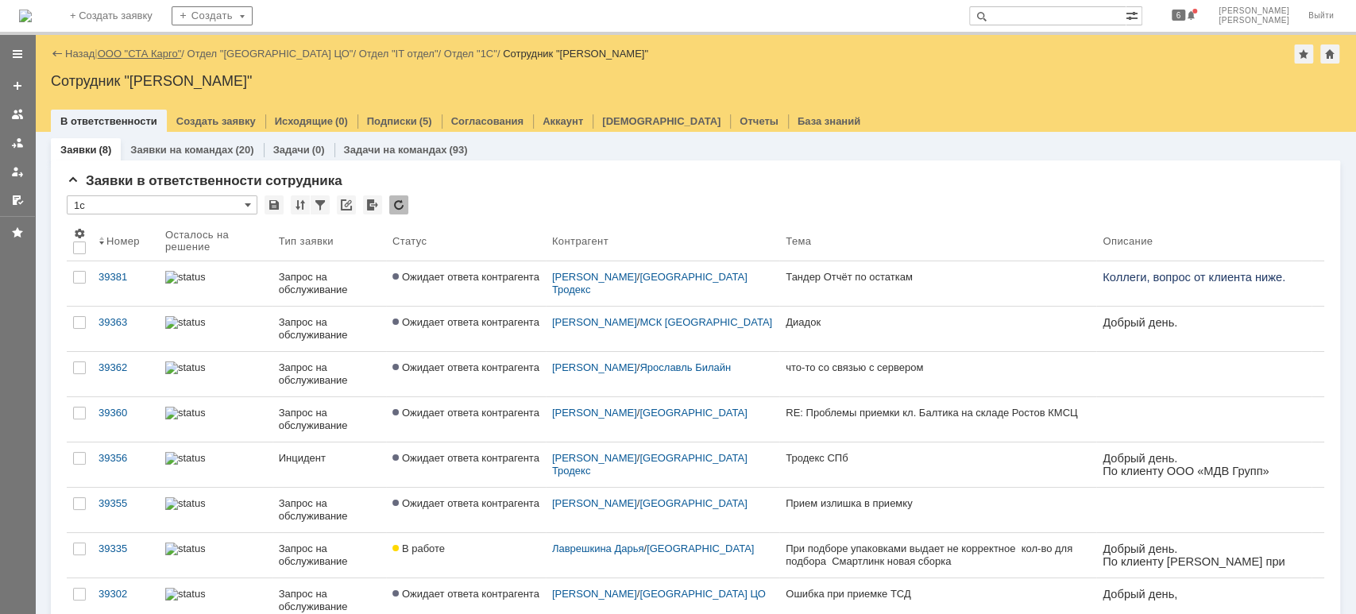
click at [156, 52] on link "ООО "СТА Карго"" at bounding box center [140, 54] width 84 height 12
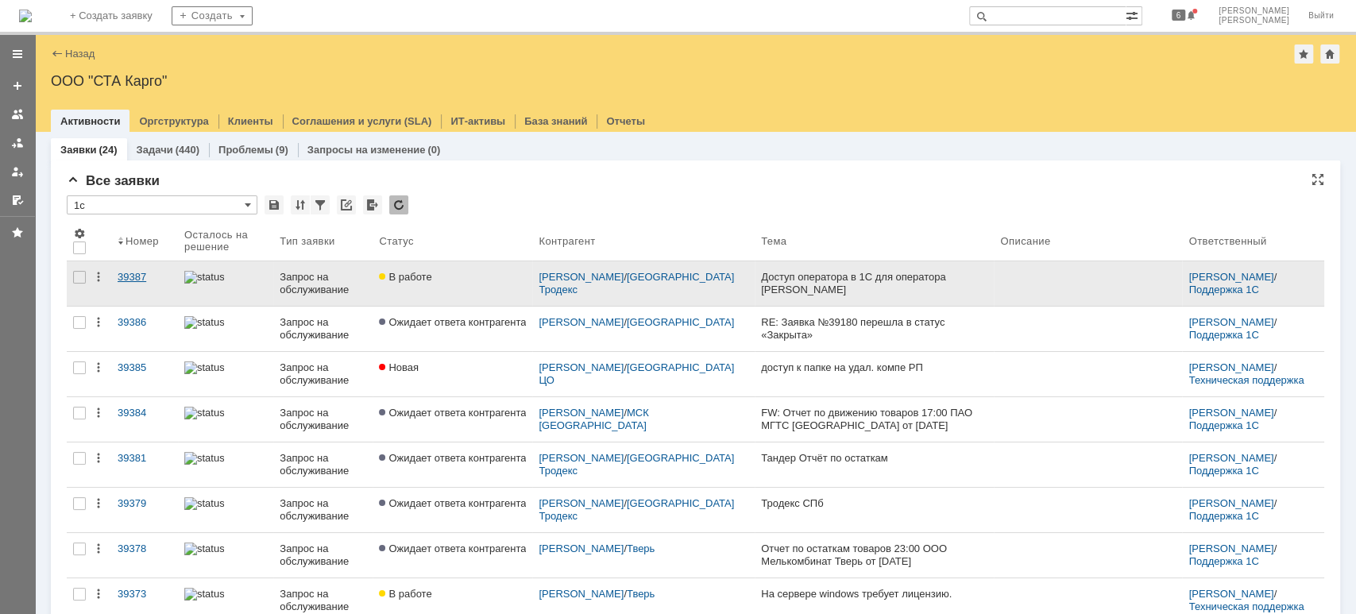
click at [126, 273] on div "39387" at bounding box center [145, 277] width 54 height 13
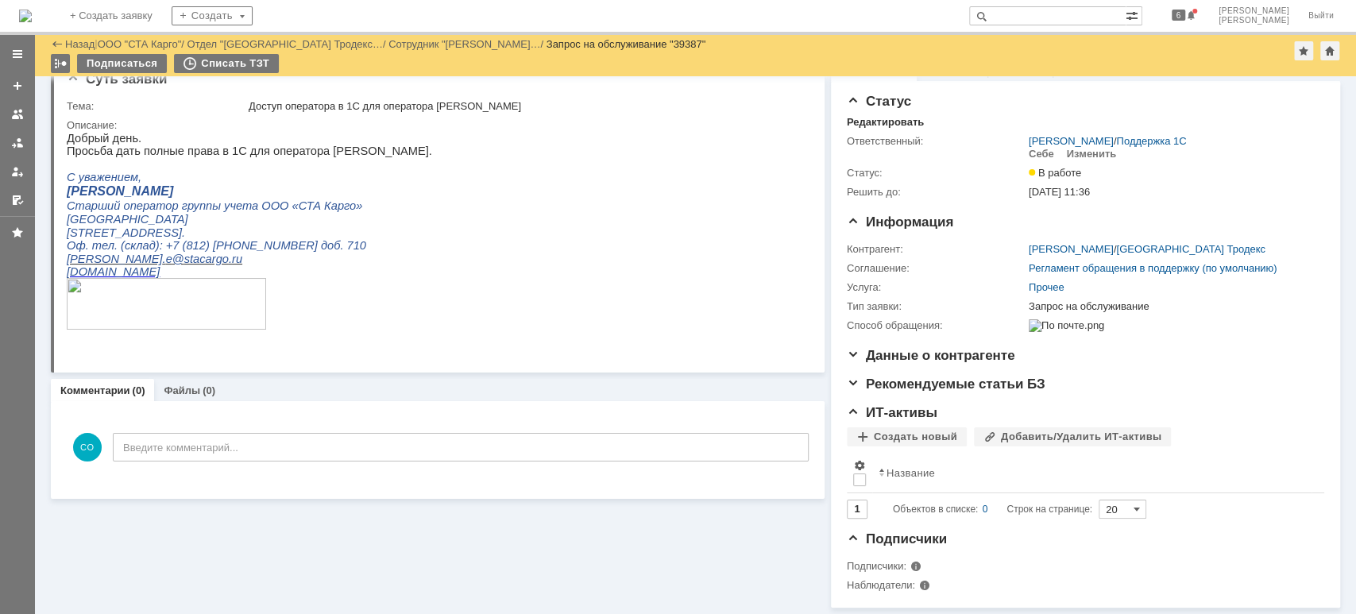
scroll to position [33, 0]
drag, startPoint x: 10, startPoint y: 145, endPoint x: 121, endPoint y: 172, distance: 114.5
click at [10, 144] on link at bounding box center [17, 142] width 25 height 25
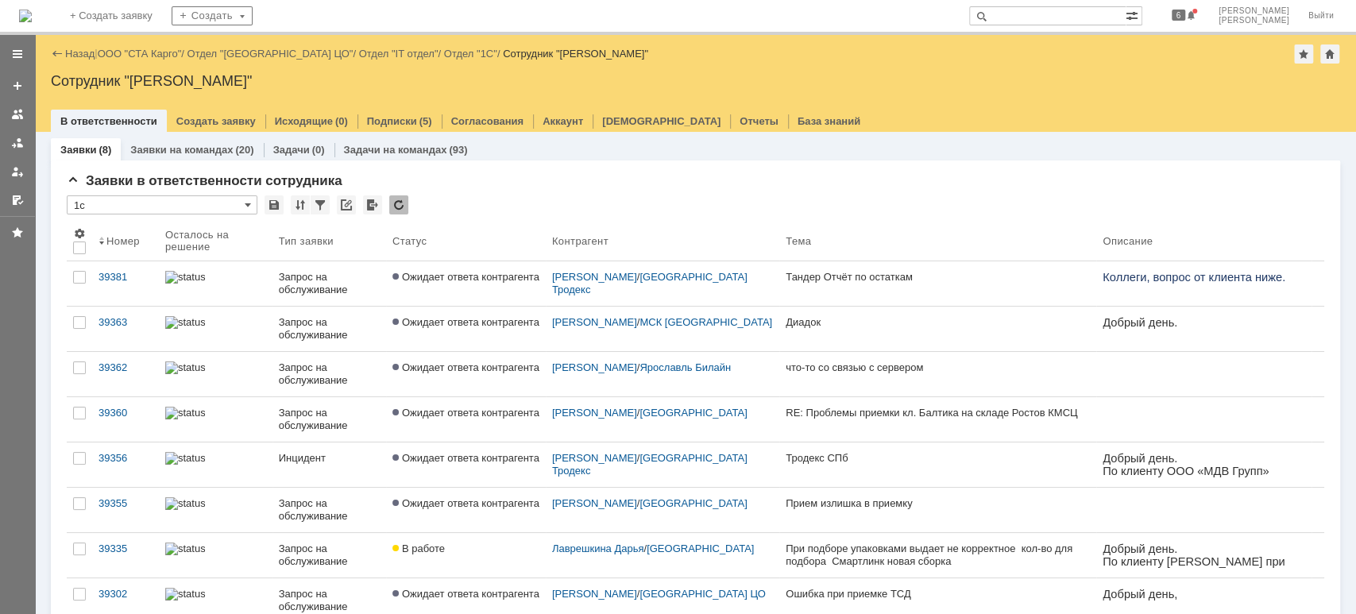
drag, startPoint x: 121, startPoint y: 56, endPoint x: 102, endPoint y: 75, distance: 25.8
click at [121, 56] on link "ООО "СТА Карго"" at bounding box center [140, 54] width 84 height 12
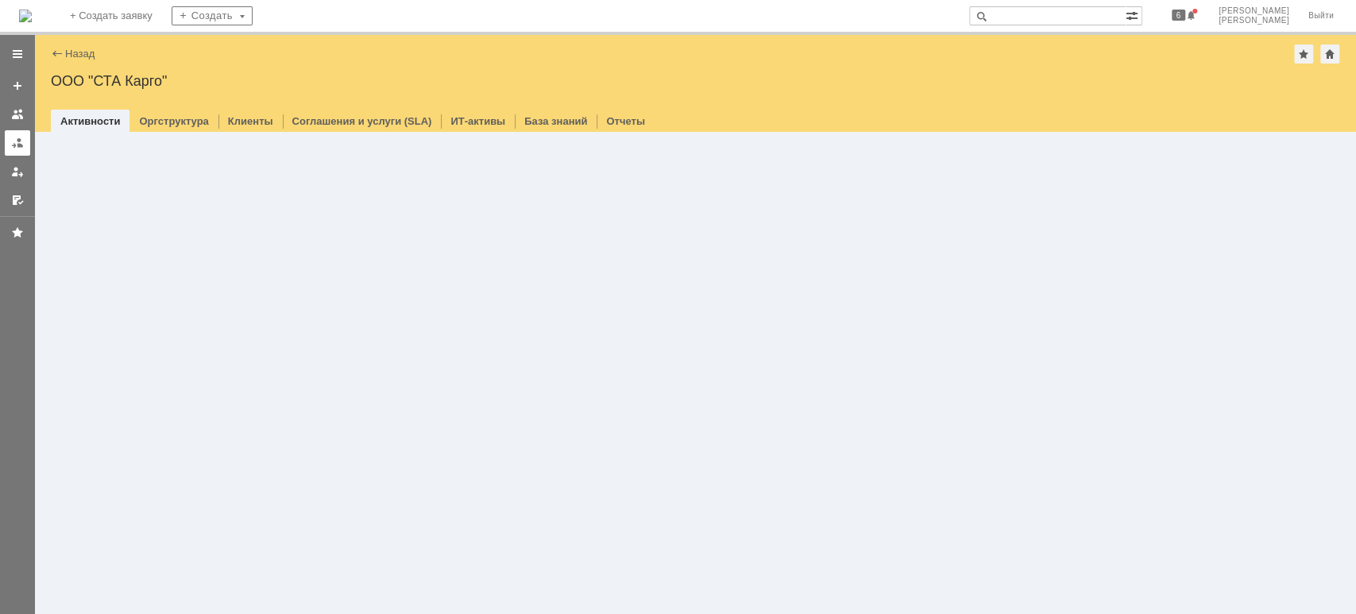
click at [5, 152] on link at bounding box center [17, 142] width 25 height 25
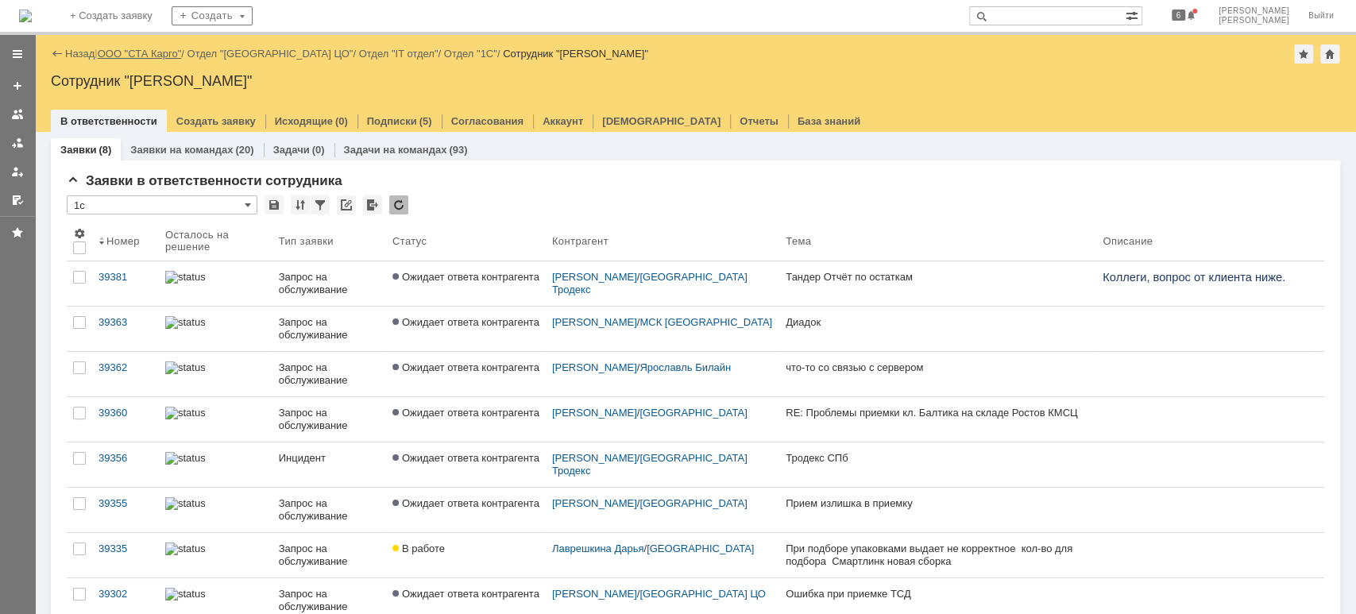
click at [161, 48] on link "ООО "СТА Карго"" at bounding box center [140, 54] width 84 height 12
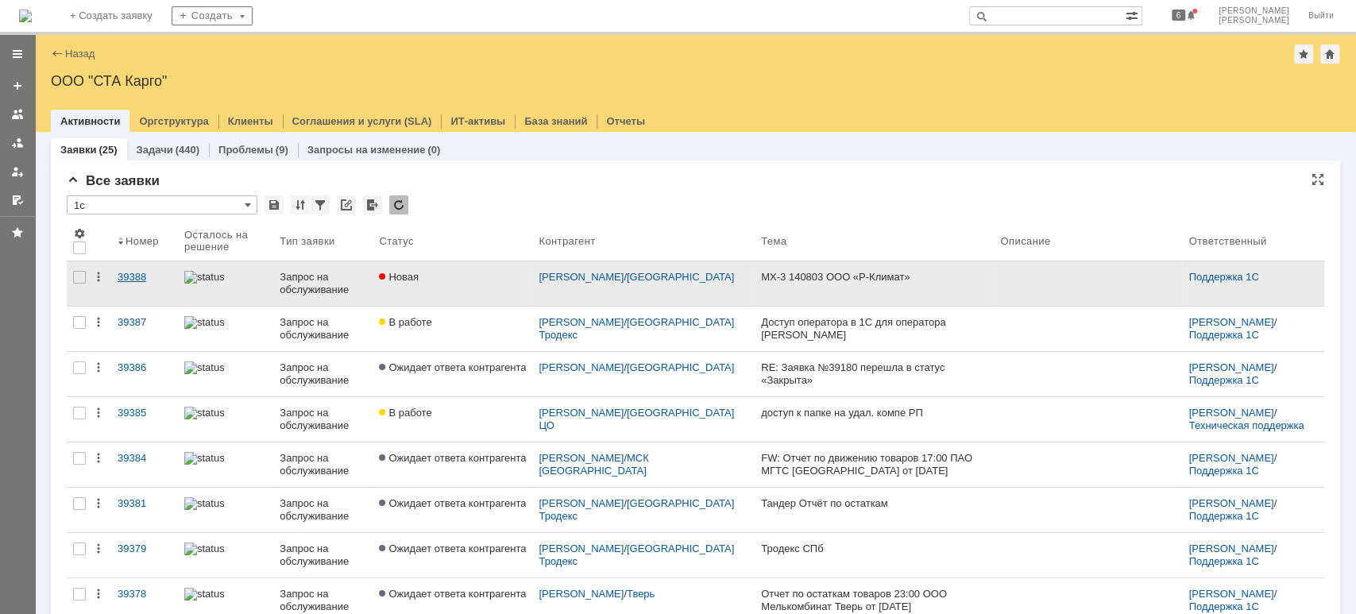
click at [130, 269] on link "39388" at bounding box center [144, 283] width 67 height 44
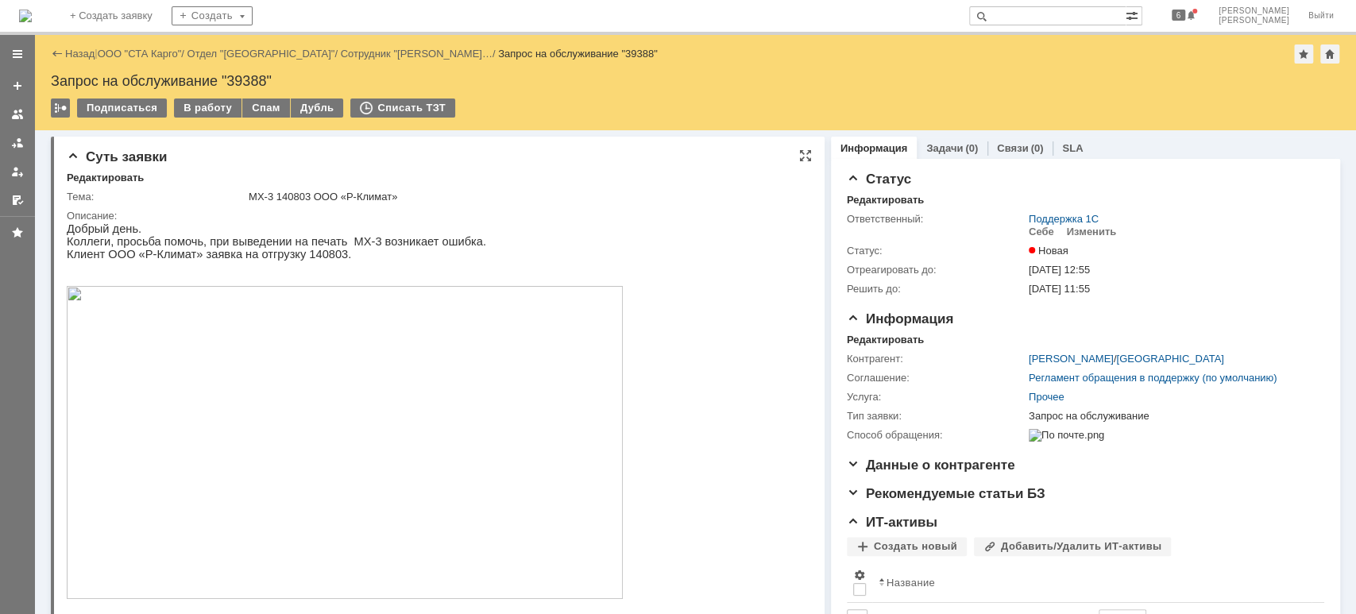
click at [487, 403] on img at bounding box center [345, 442] width 556 height 313
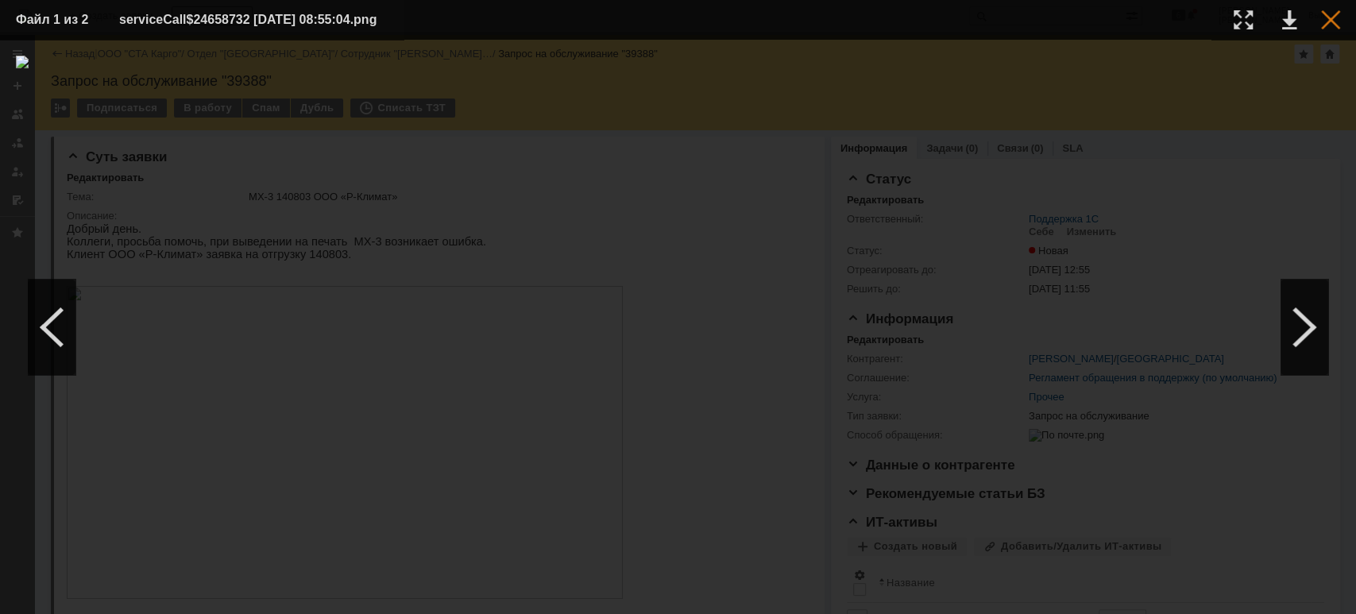
click at [1327, 24] on div at bounding box center [1330, 19] width 19 height 19
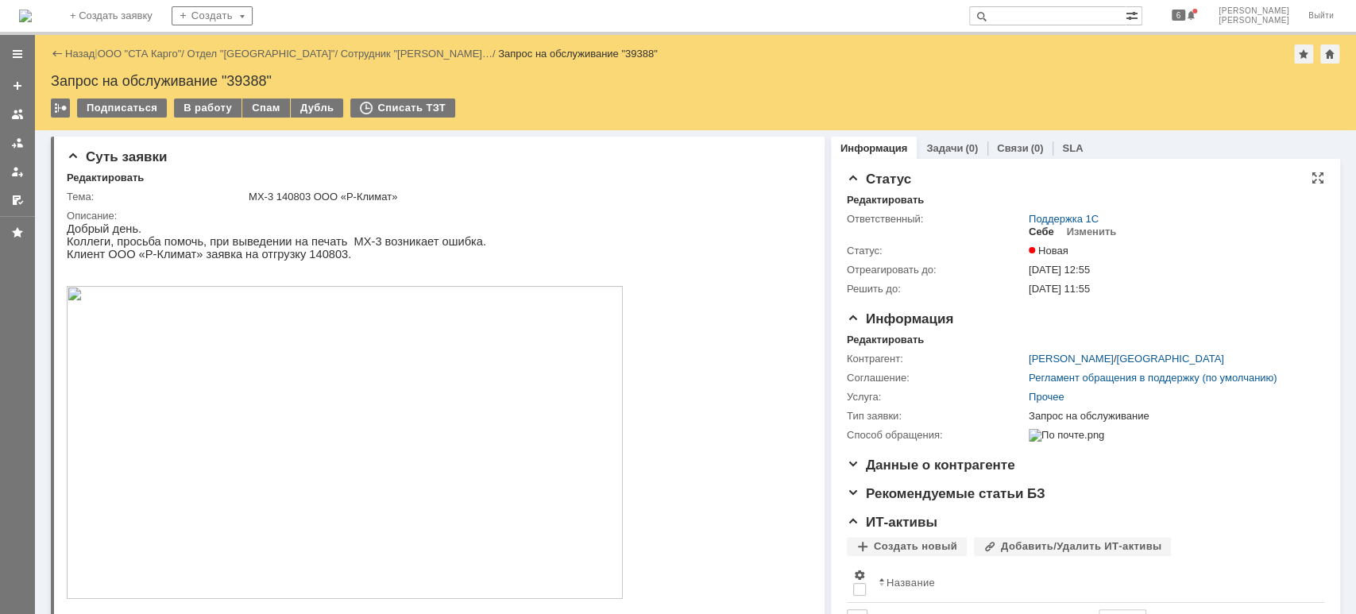
click at [1033, 227] on div "Себе" at bounding box center [1041, 232] width 25 height 13
click at [212, 104] on div "В работу" at bounding box center [208, 108] width 68 height 19
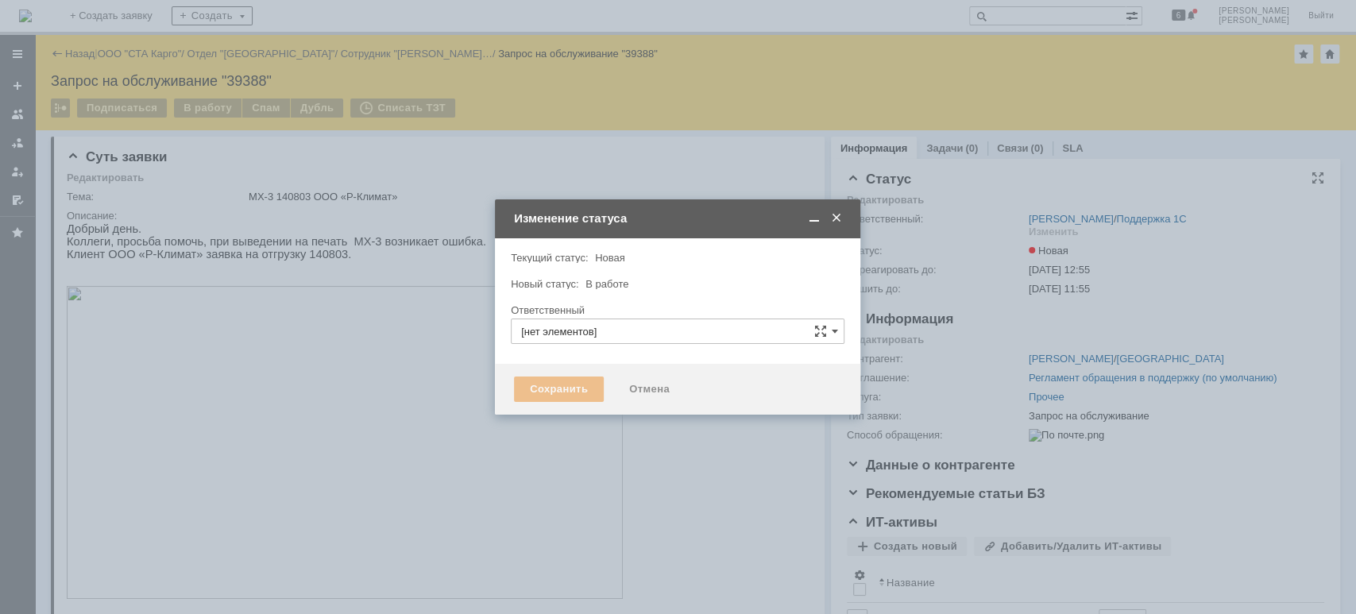
type input "[PERSON_NAME]"
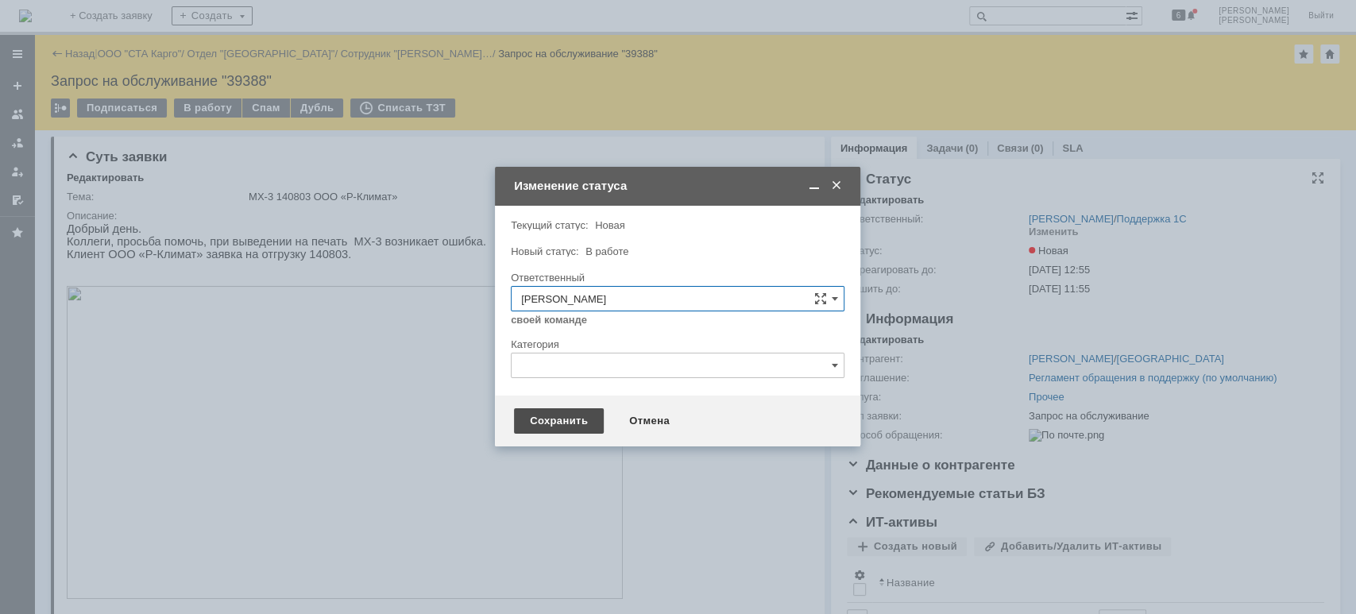
click at [559, 421] on div "Сохранить" at bounding box center [559, 420] width 90 height 25
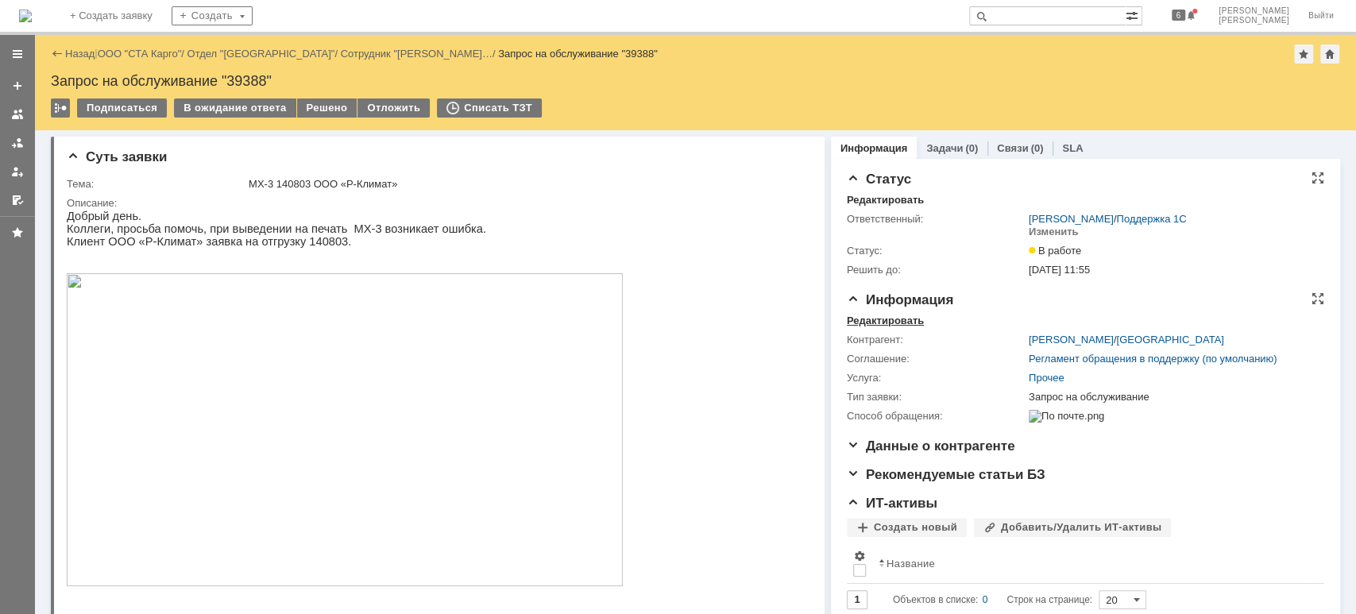
click at [880, 323] on div "Редактировать" at bounding box center [885, 321] width 77 height 13
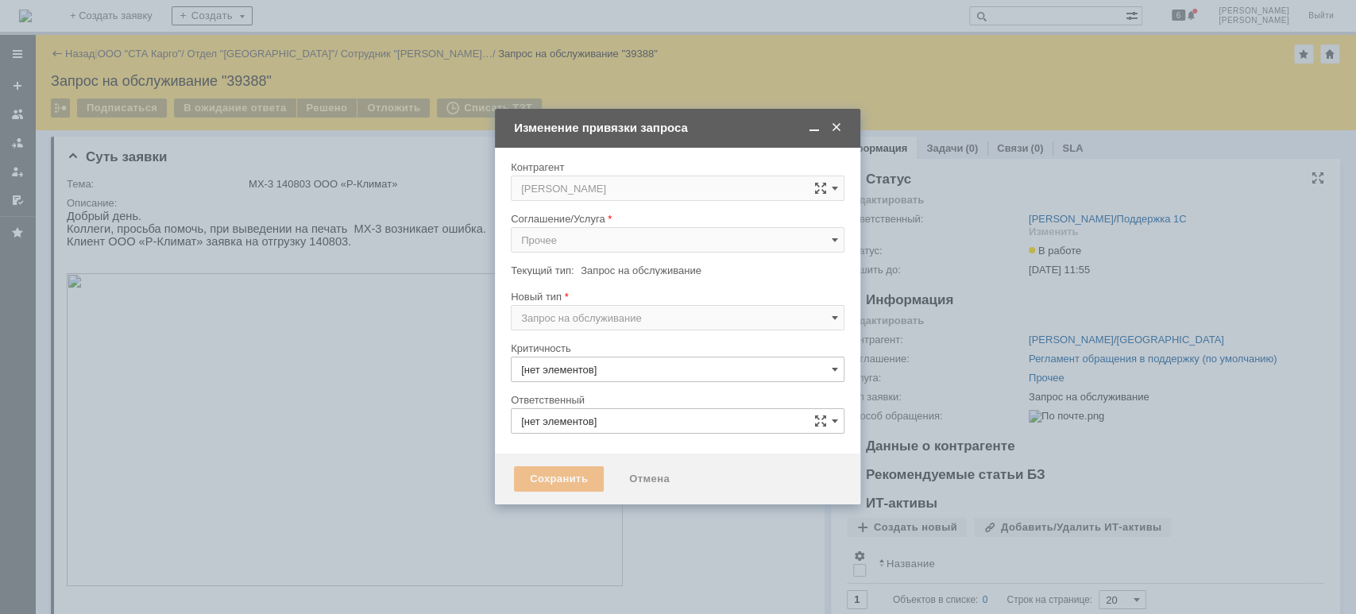
type input "3. Низкая"
type input "[PERSON_NAME]"
type input "[не указано]"
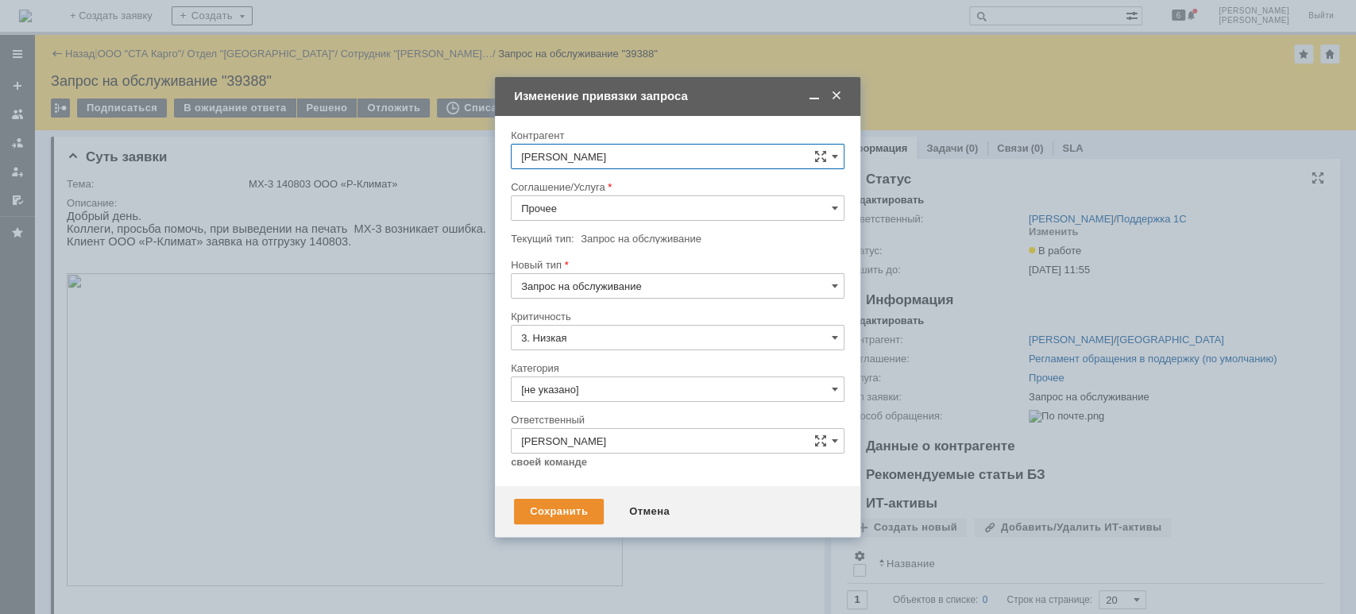
click at [590, 208] on input "Прочее" at bounding box center [678, 207] width 334 height 25
click at [635, 346] on span "WMS Прочее" at bounding box center [677, 350] width 313 height 13
type input "WMS Прочее"
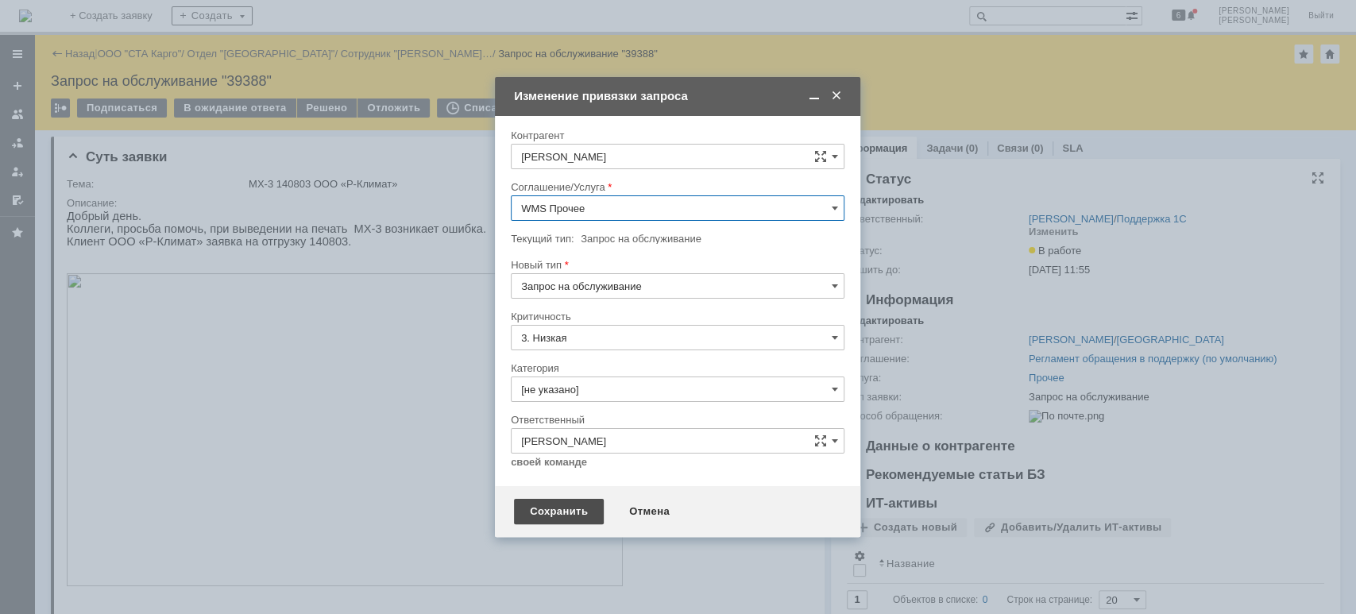
click at [590, 515] on div "Сохранить" at bounding box center [559, 511] width 90 height 25
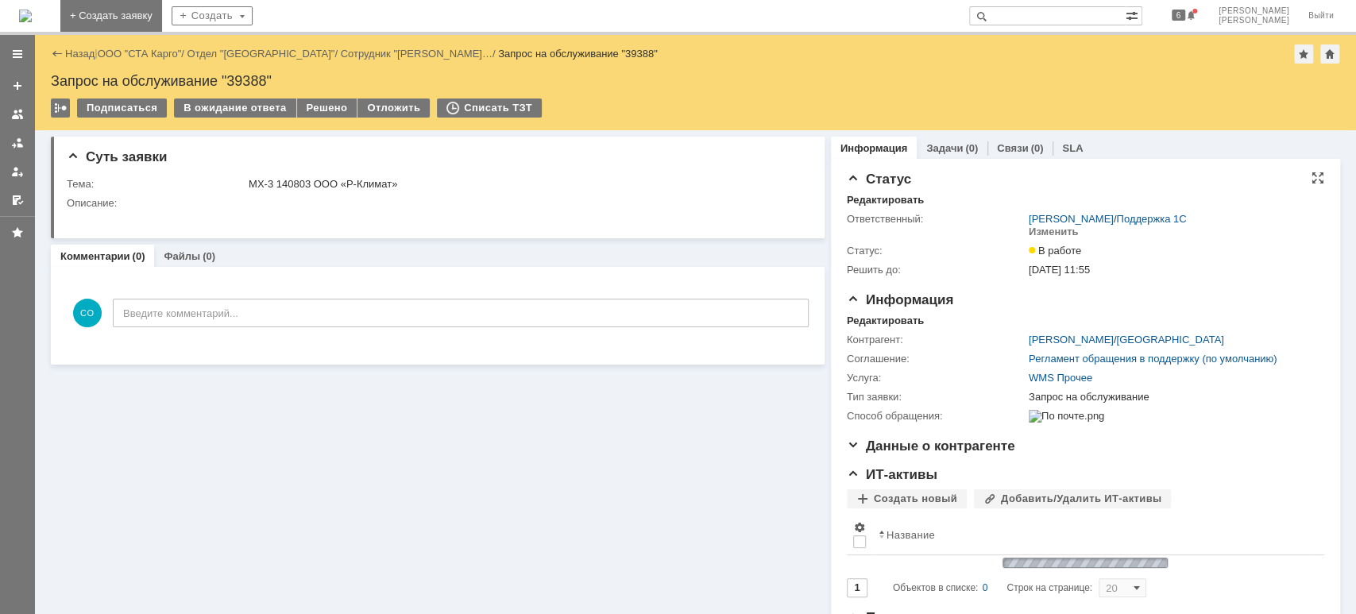
scroll to position [0, 0]
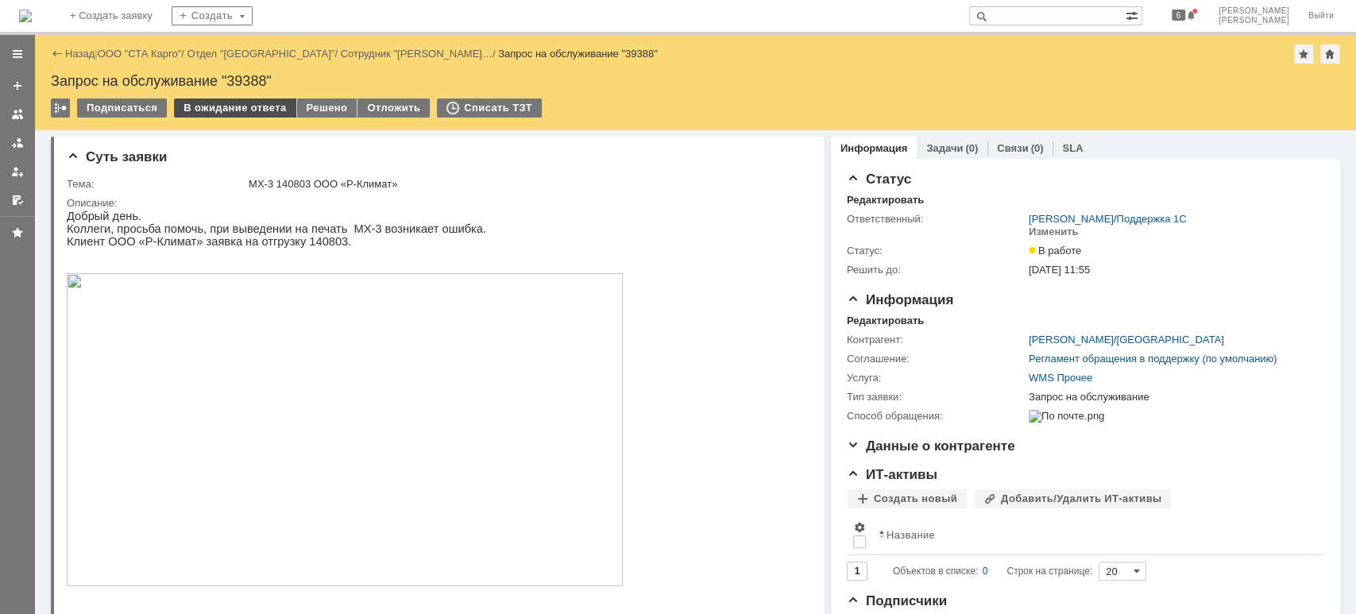
click at [242, 106] on div "В ожидание ответа" at bounding box center [235, 108] width 122 height 19
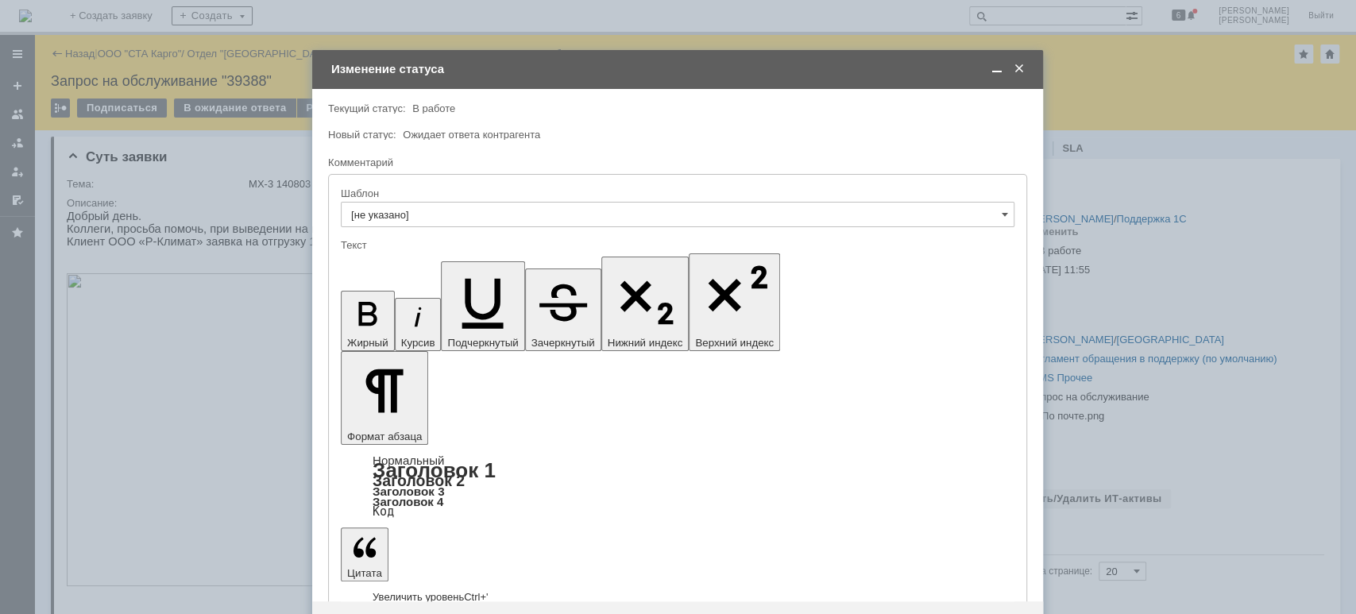
drag, startPoint x: 484, startPoint y: 4430, endPoint x: 490, endPoint y: 4442, distance: 13.5
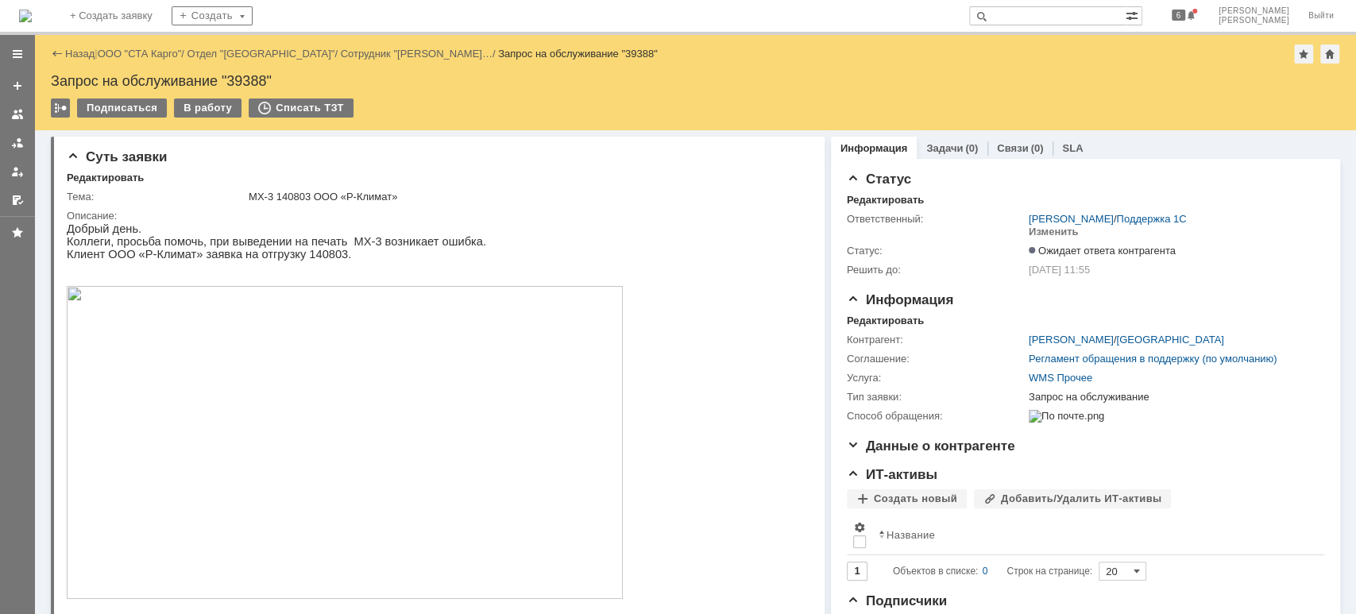
drag, startPoint x: 133, startPoint y: 46, endPoint x: 134, endPoint y: 64, distance: 18.3
click at [133, 47] on div "Назад | ООО "СТА Карго" / Отдел "Краснодар" / Сотрудник "[PERSON_NAME]… / Запро…" at bounding box center [695, 53] width 1289 height 19
drag, startPoint x: 145, startPoint y: 57, endPoint x: 145, endPoint y: 70, distance: 12.7
click at [146, 57] on link "ООО "СТА Карго"" at bounding box center [140, 54] width 84 height 12
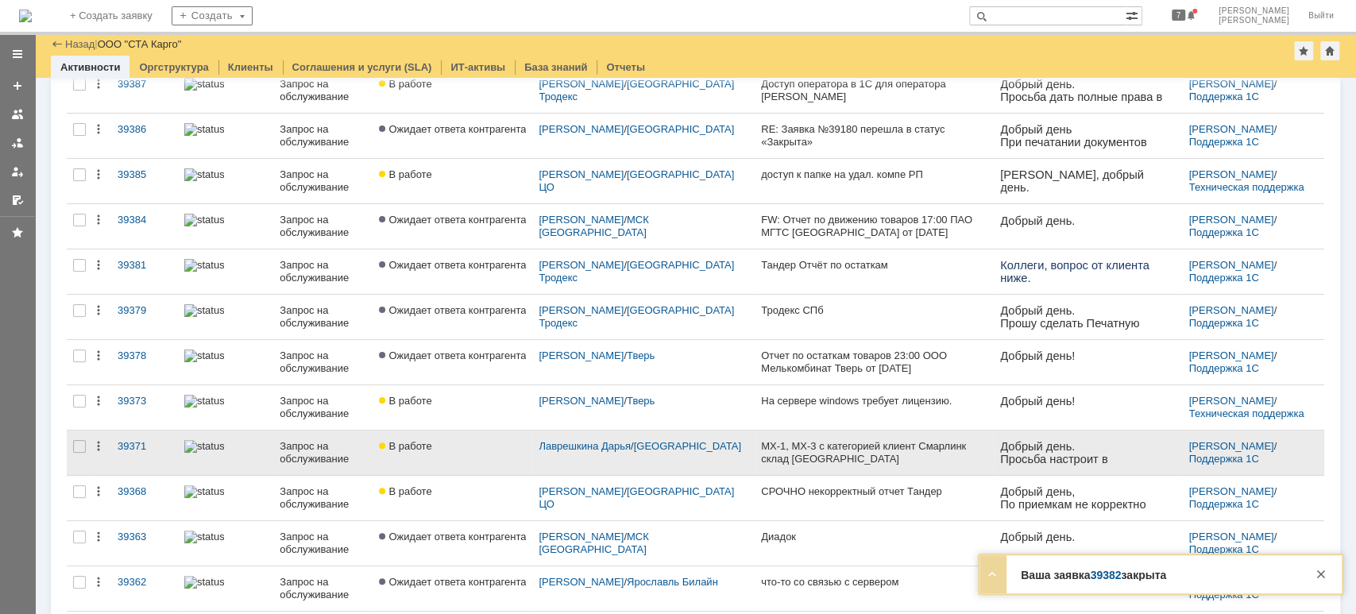
scroll to position [211, 0]
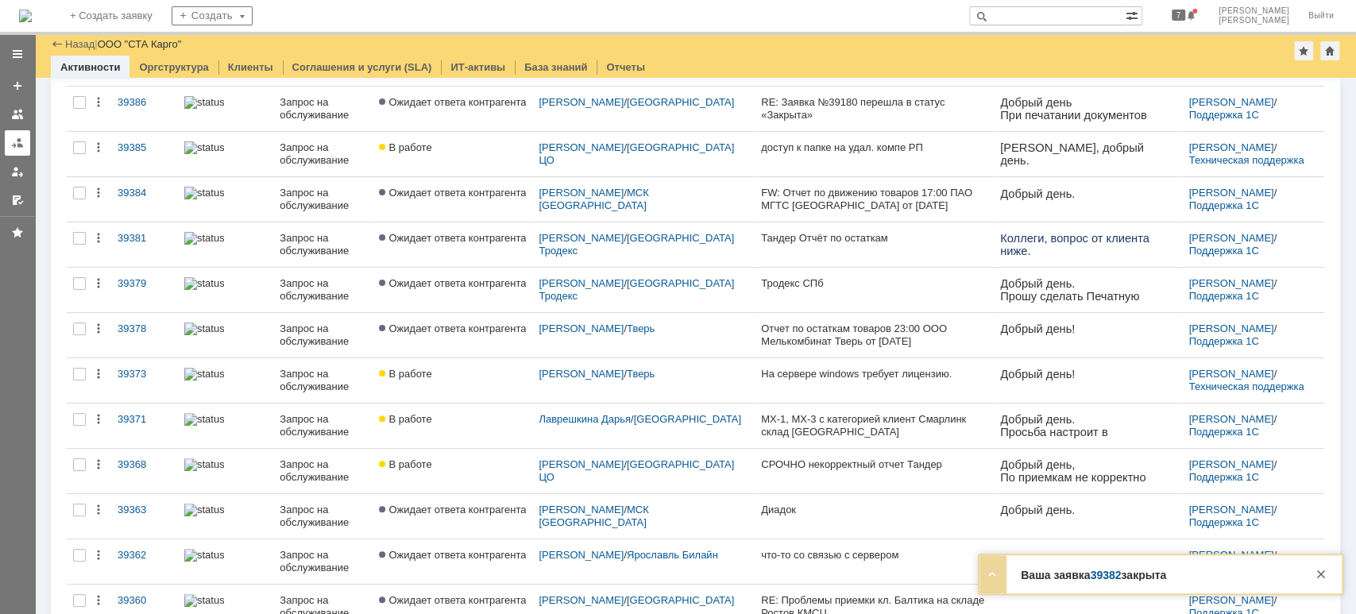
click at [14, 143] on div at bounding box center [17, 143] width 13 height 13
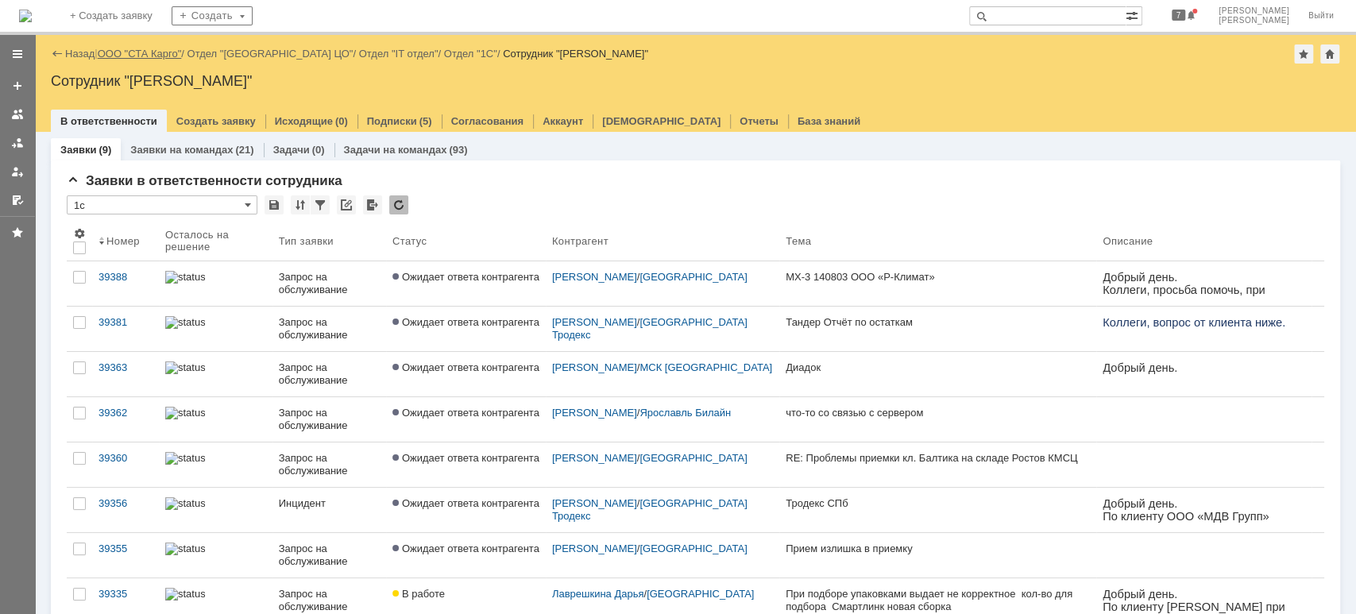
click at [125, 49] on link "ООО "СТА Карго"" at bounding box center [140, 54] width 84 height 12
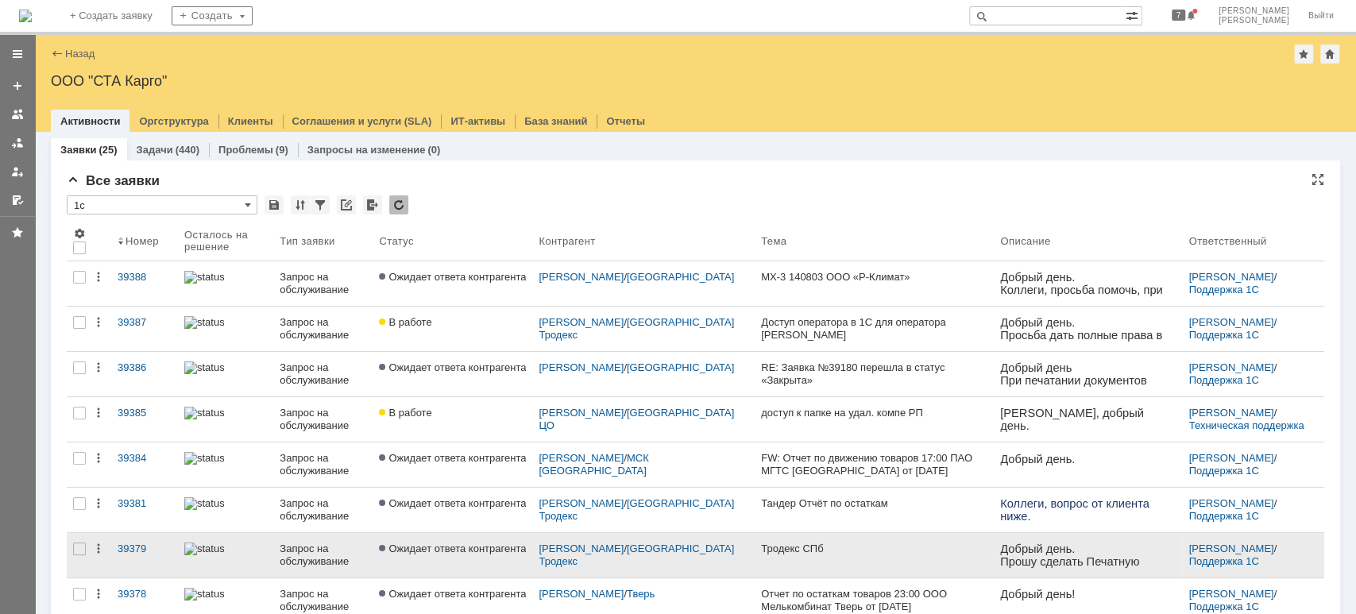
drag, startPoint x: 1050, startPoint y: 554, endPoint x: 1023, endPoint y: 554, distance: 27.0
click at [1046, 554] on p "Добрый день." at bounding box center [1088, 549] width 176 height 13
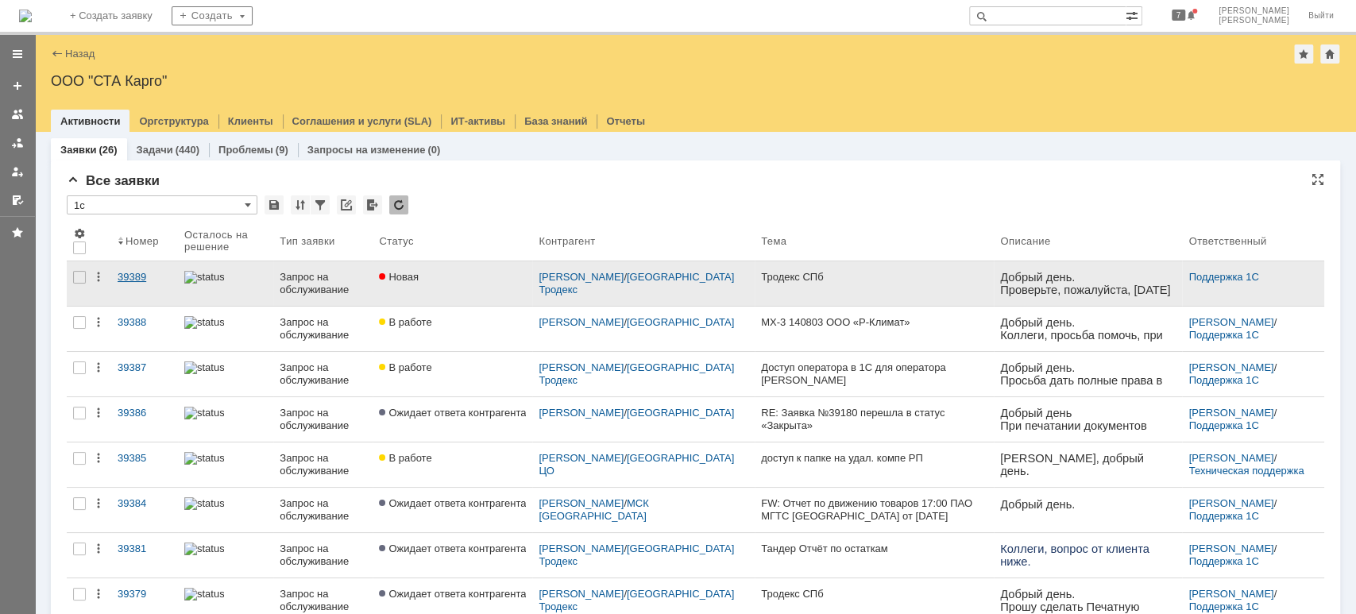
click at [150, 278] on div "39389" at bounding box center [145, 277] width 54 height 13
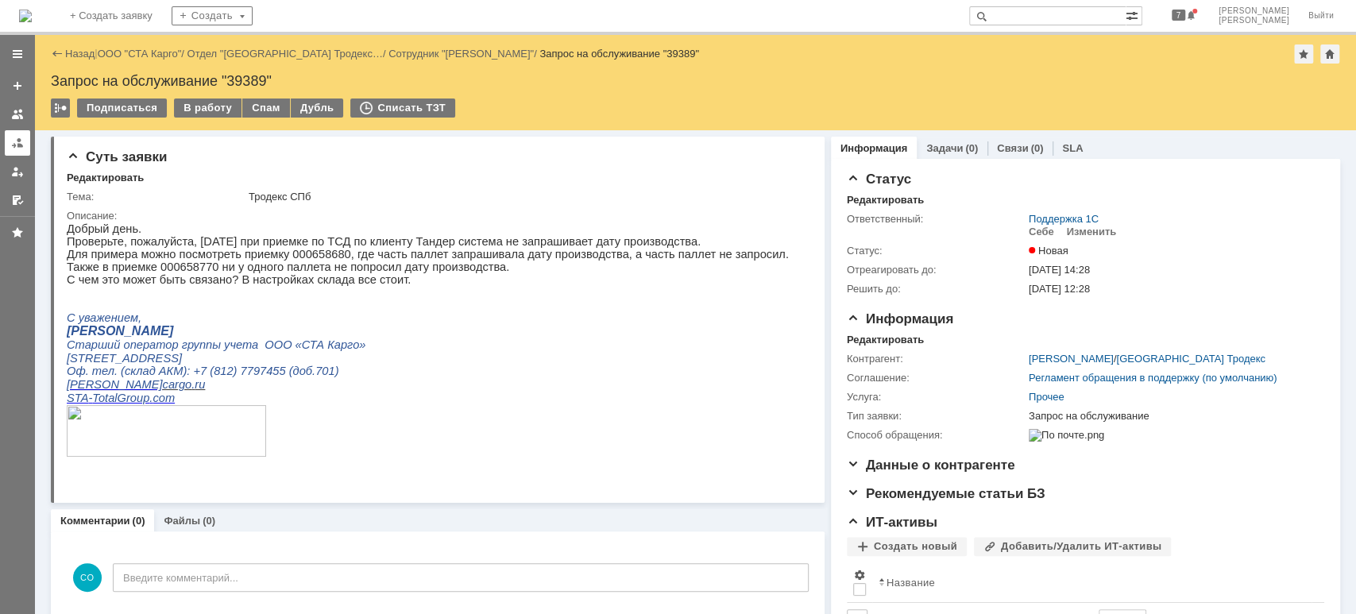
click at [17, 145] on div at bounding box center [17, 143] width 13 height 13
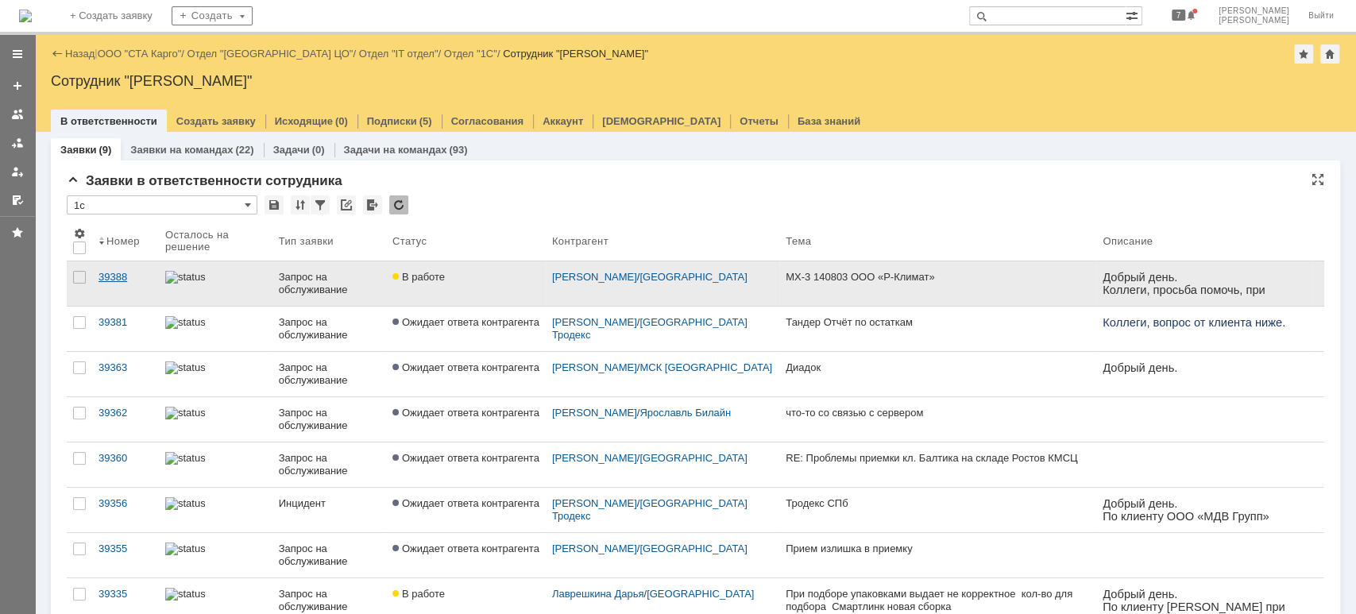
click at [129, 278] on div "39388" at bounding box center [126, 277] width 54 height 13
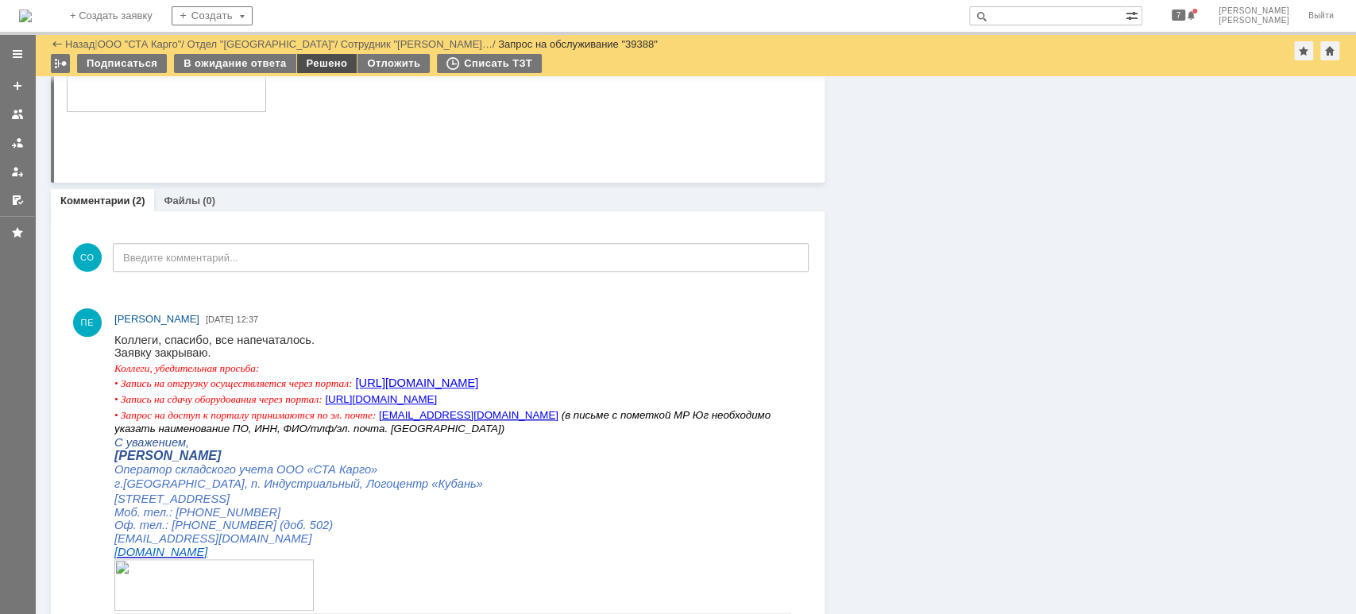
click at [327, 60] on div "Решено" at bounding box center [327, 63] width 60 height 19
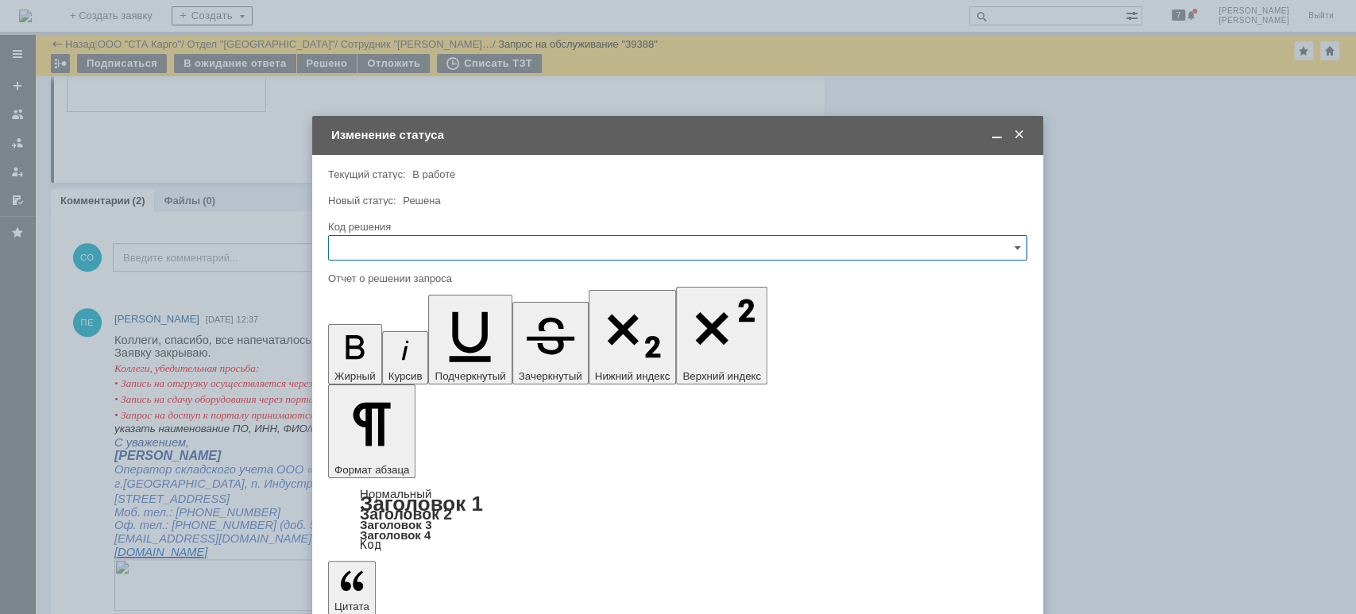
click at [455, 261] on div at bounding box center [677, 266] width 699 height 11
click at [451, 248] on input "text" at bounding box center [677, 247] width 699 height 25
click at [382, 464] on span "Решено" at bounding box center [677, 460] width 679 height 13
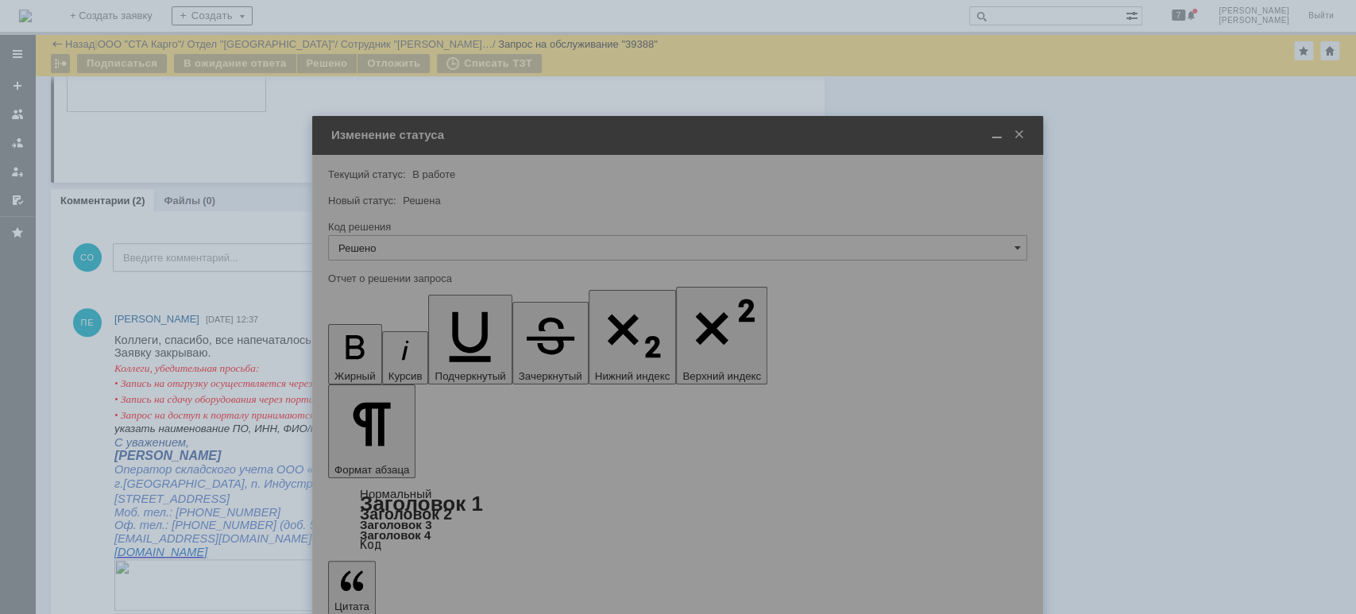
type input "Решено"
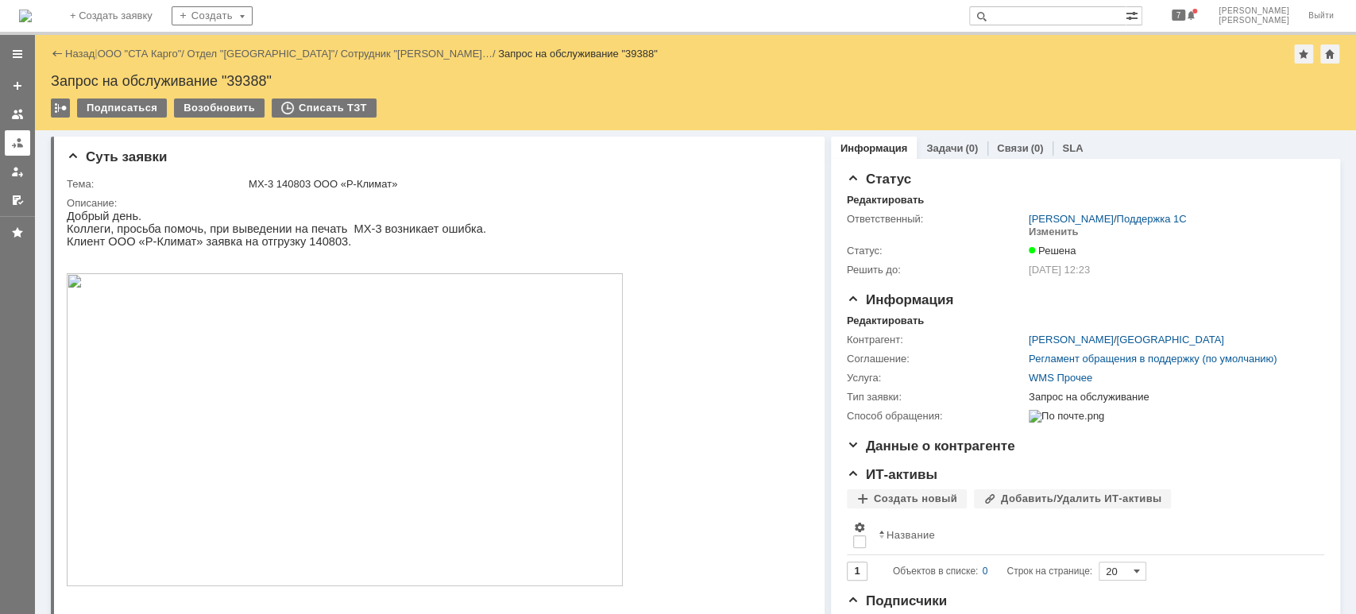
click at [21, 137] on div at bounding box center [17, 143] width 13 height 13
